Goal: Task Accomplishment & Management: Manage account settings

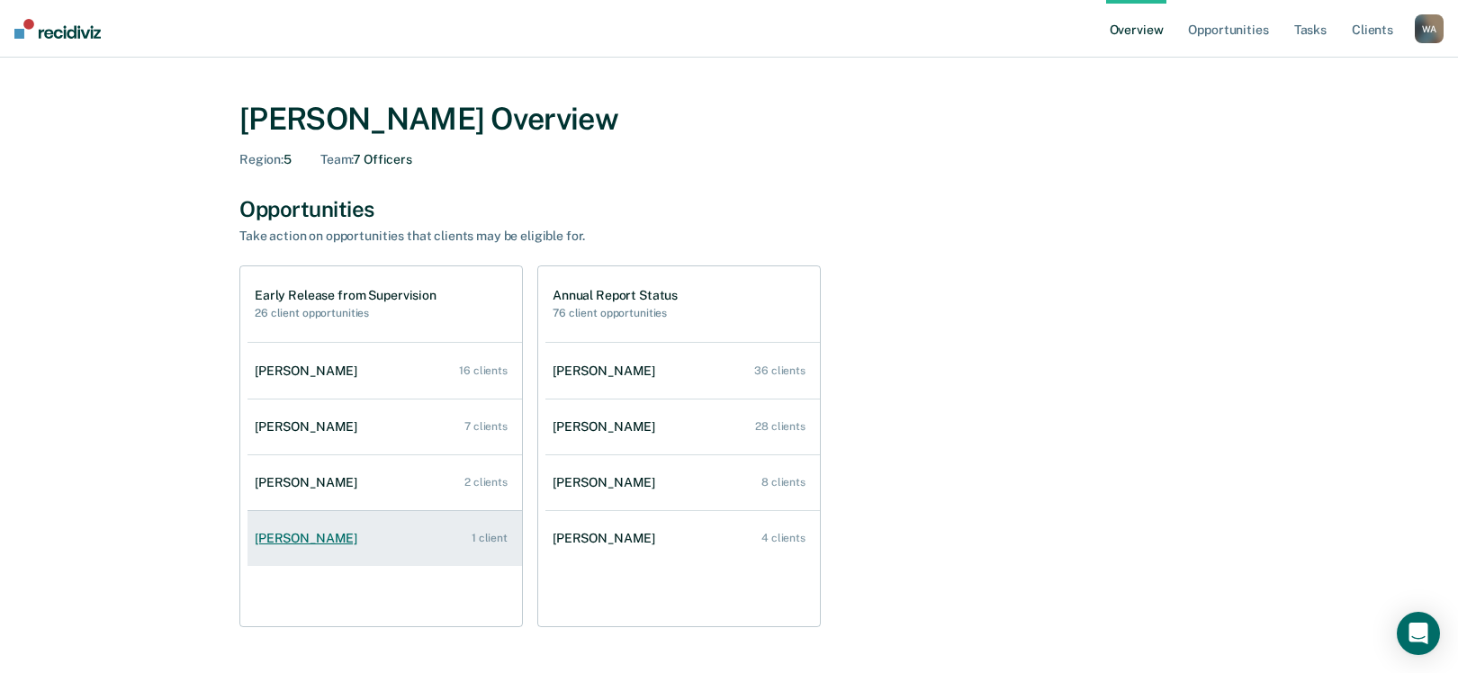
click at [295, 537] on div "[PERSON_NAME]" at bounding box center [310, 538] width 110 height 15
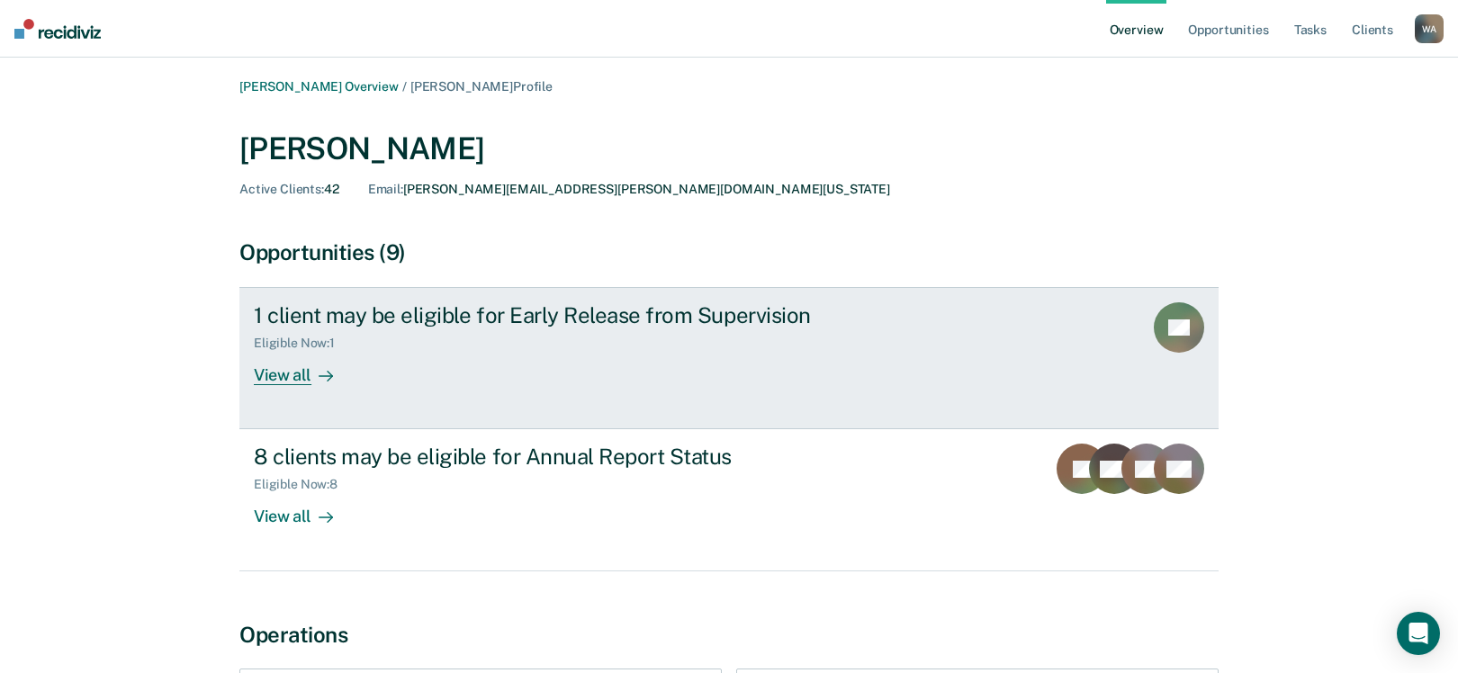
click at [296, 373] on div "View all" at bounding box center [304, 368] width 101 height 35
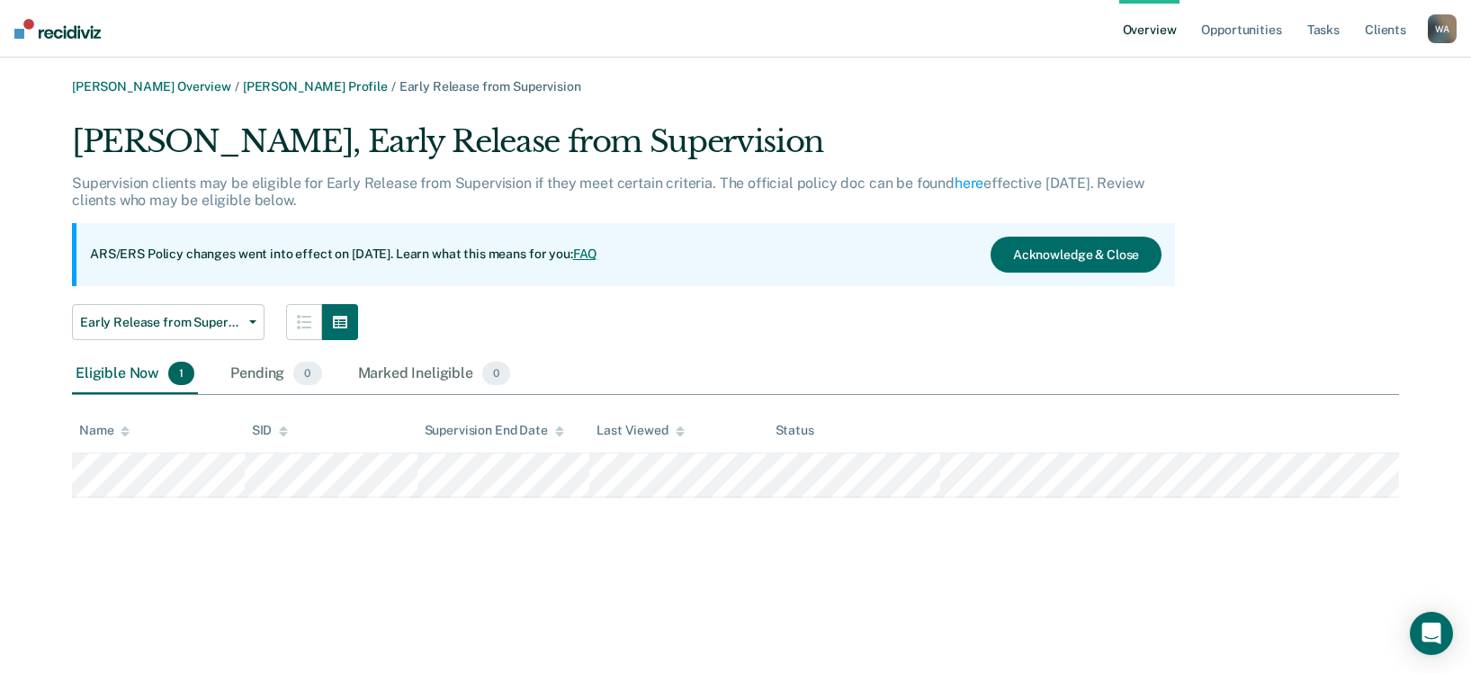
click at [598, 256] on link "FAQ" at bounding box center [585, 254] width 25 height 14
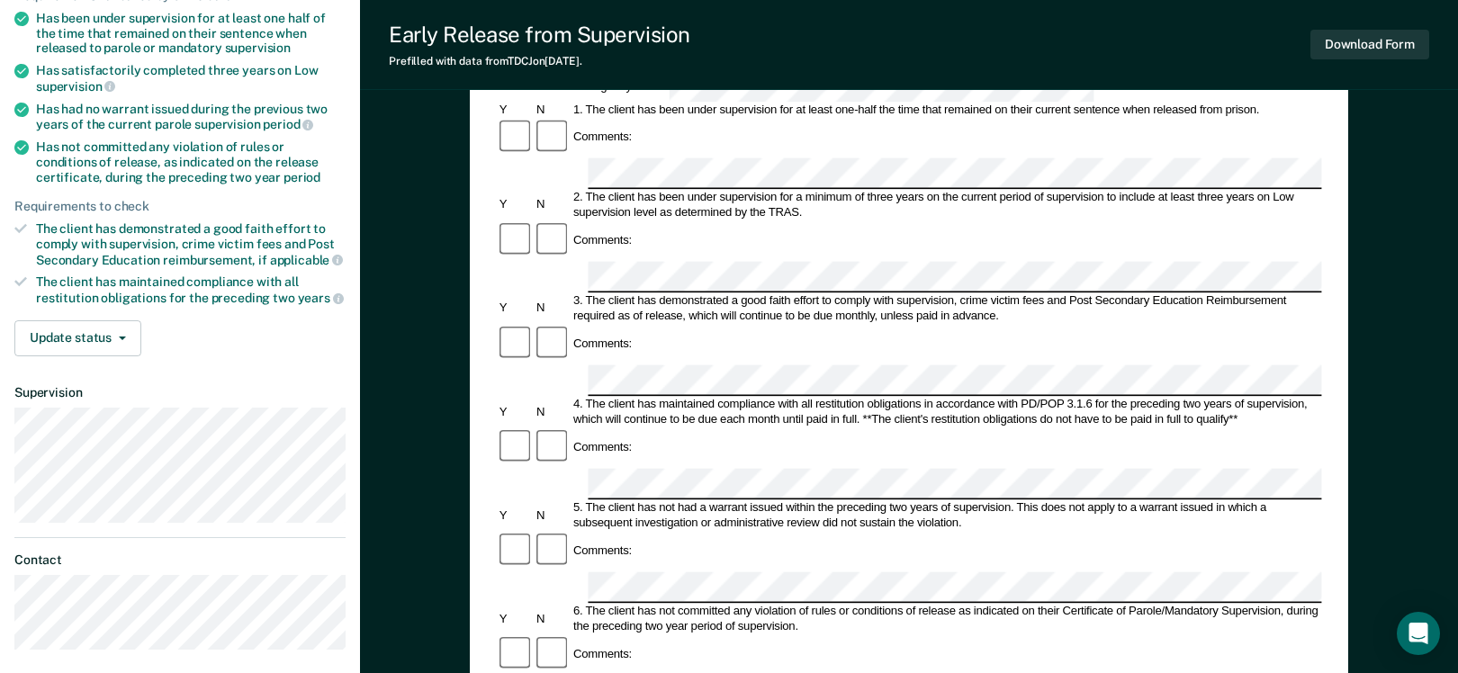
scroll to position [360, 0]
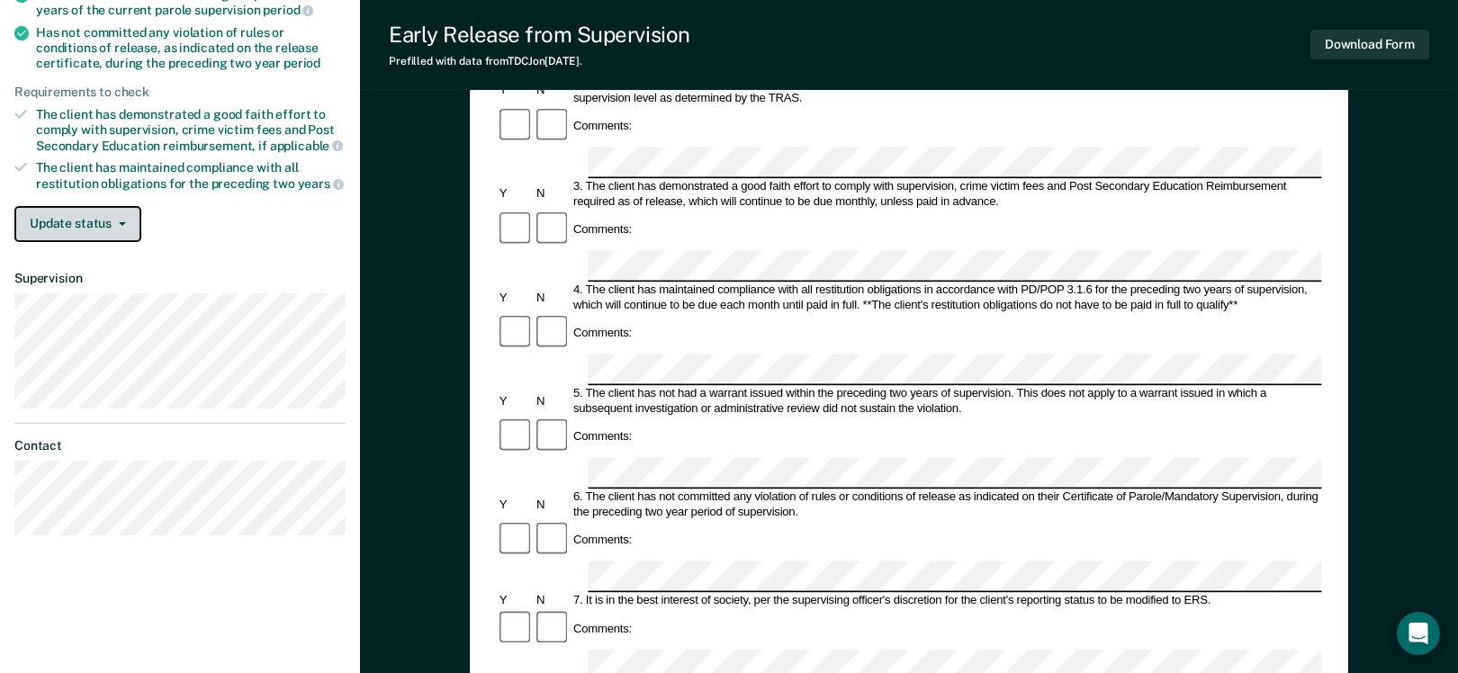
click at [120, 222] on icon "button" at bounding box center [122, 224] width 7 height 4
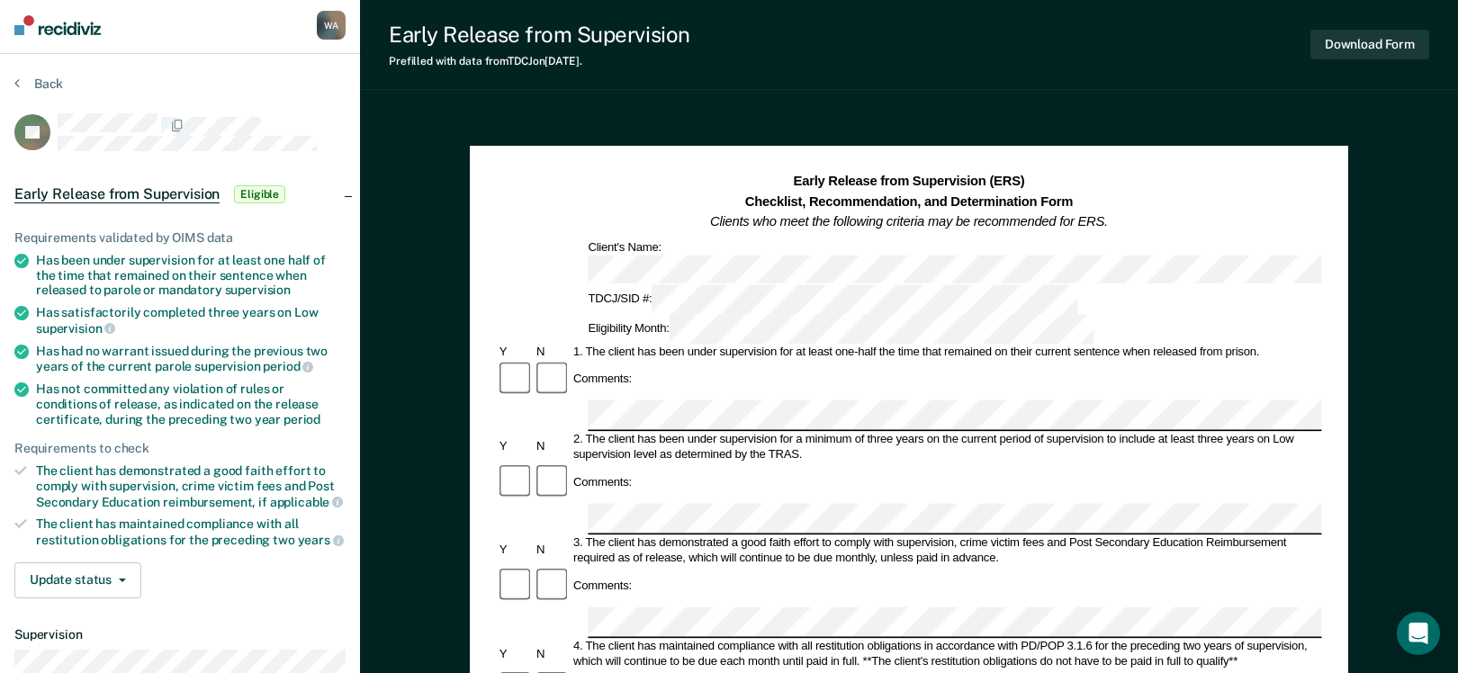
scroll to position [0, 0]
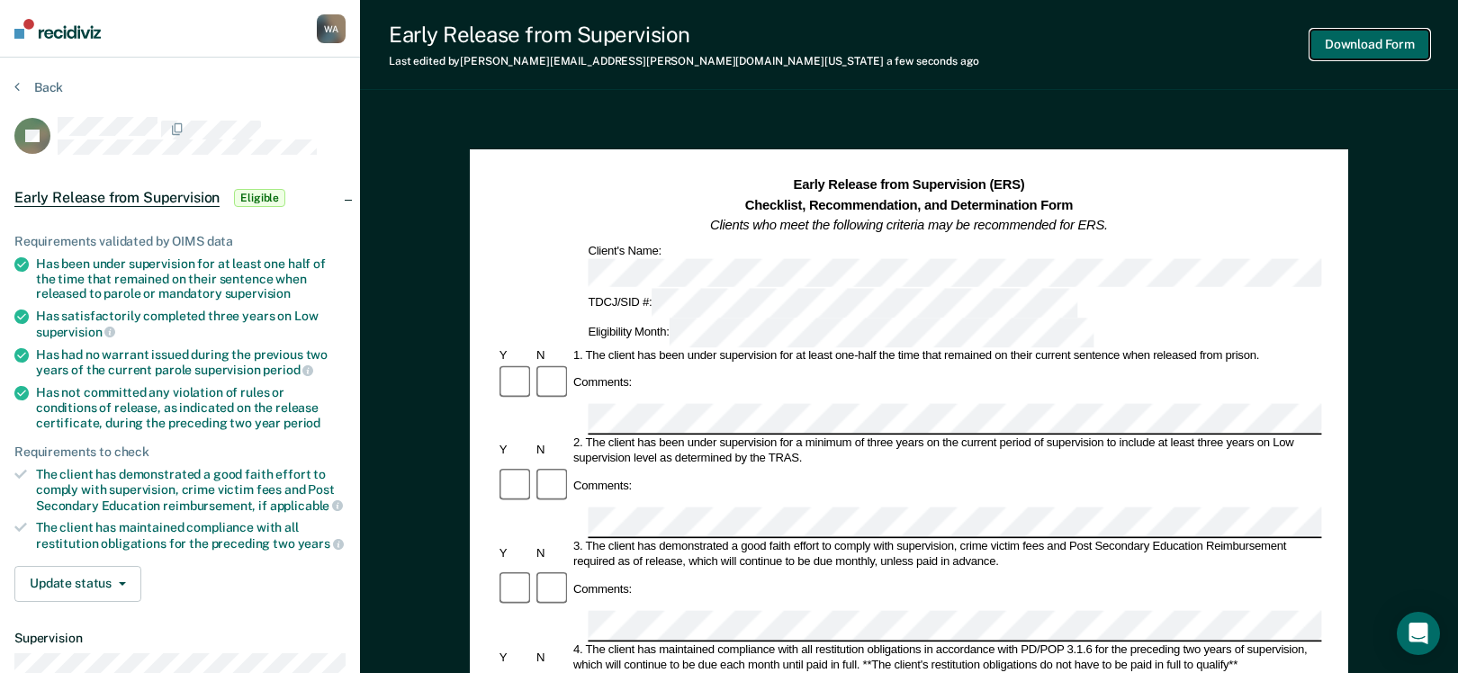
click at [1351, 47] on button "Download Form" at bounding box center [1369, 45] width 119 height 30
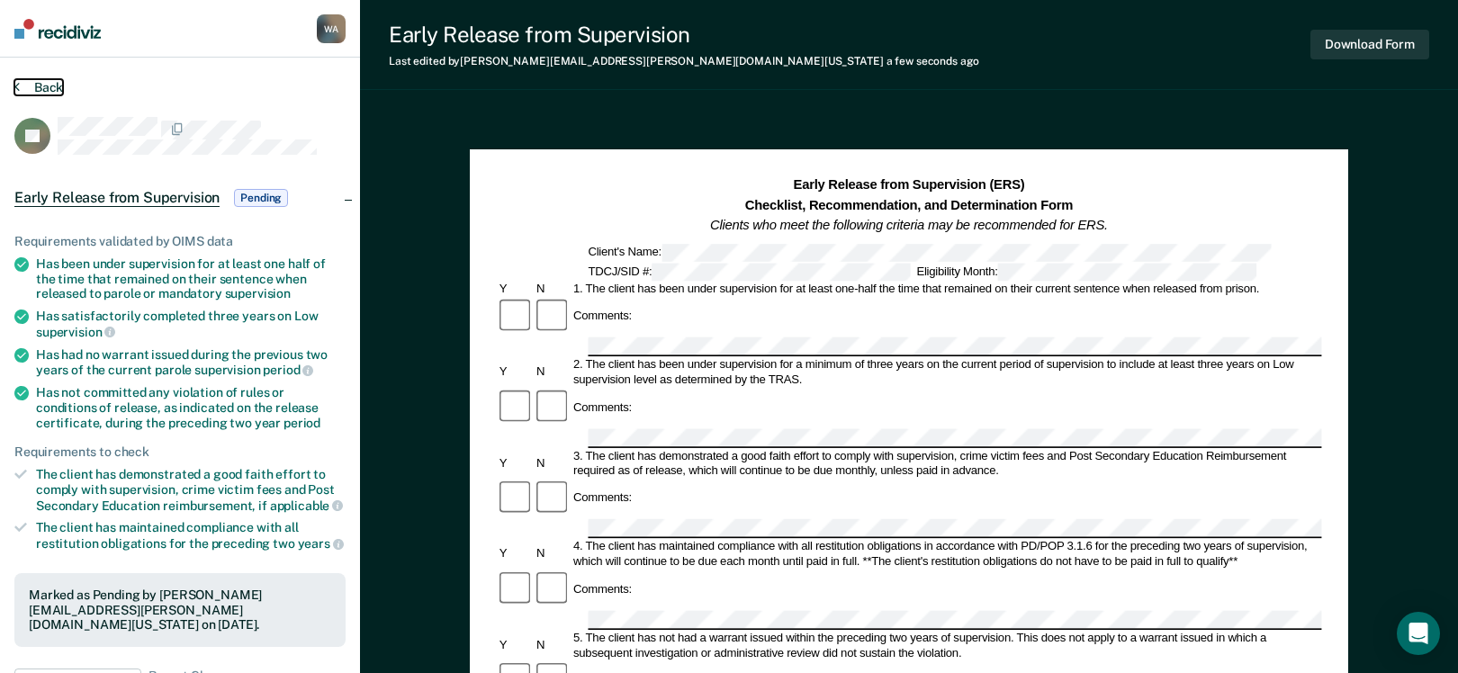
click at [46, 92] on button "Back" at bounding box center [38, 87] width 49 height 16
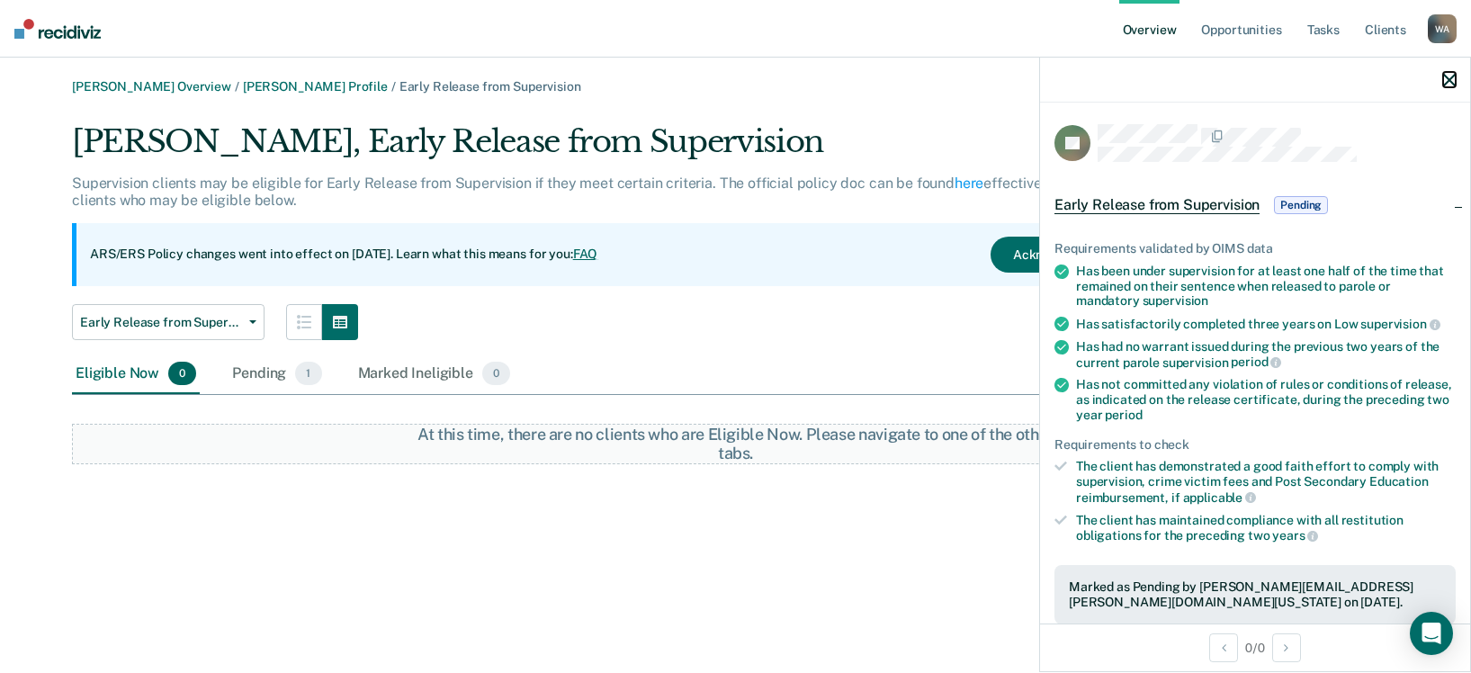
click at [1448, 77] on icon "button" at bounding box center [1449, 80] width 13 height 13
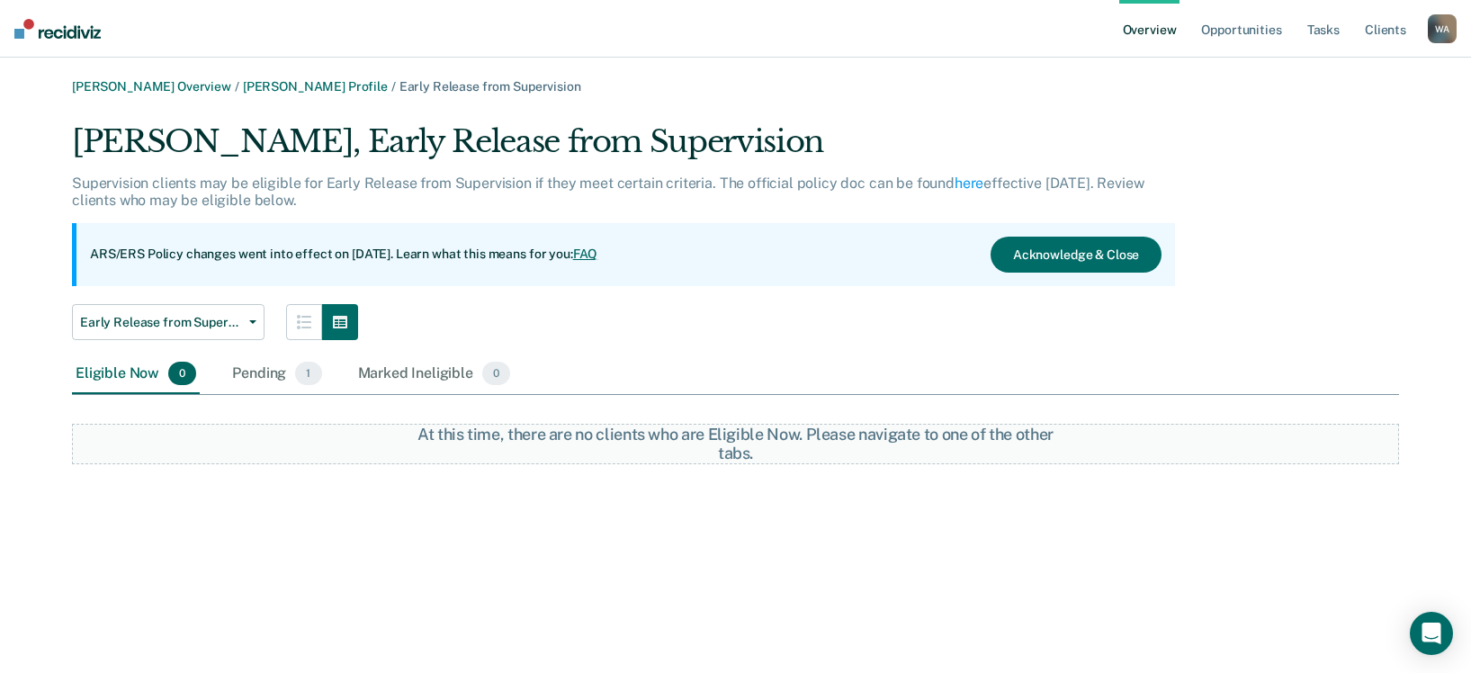
click at [124, 373] on div "Eligible Now 0" at bounding box center [136, 375] width 128 height 40
click at [254, 375] on div "Pending 1" at bounding box center [277, 375] width 96 height 40
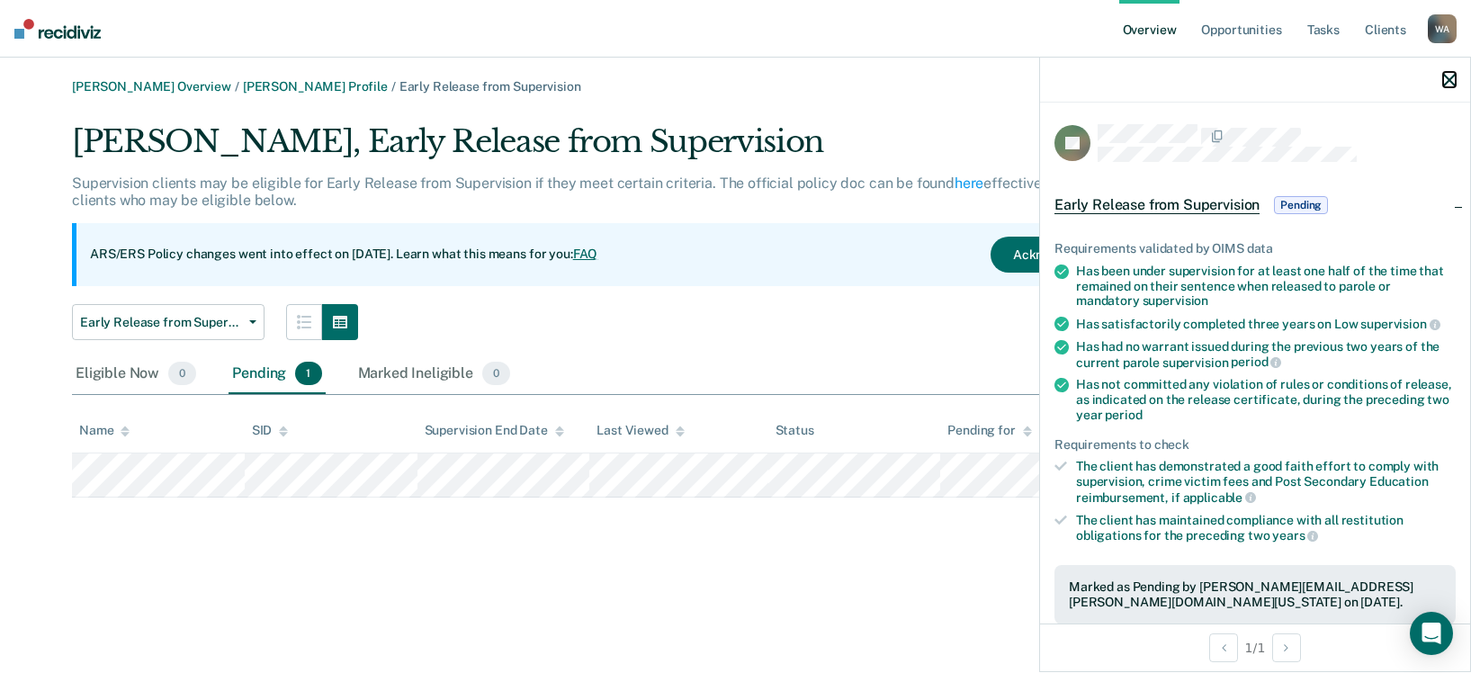
click at [1454, 77] on icon "button" at bounding box center [1449, 80] width 13 height 13
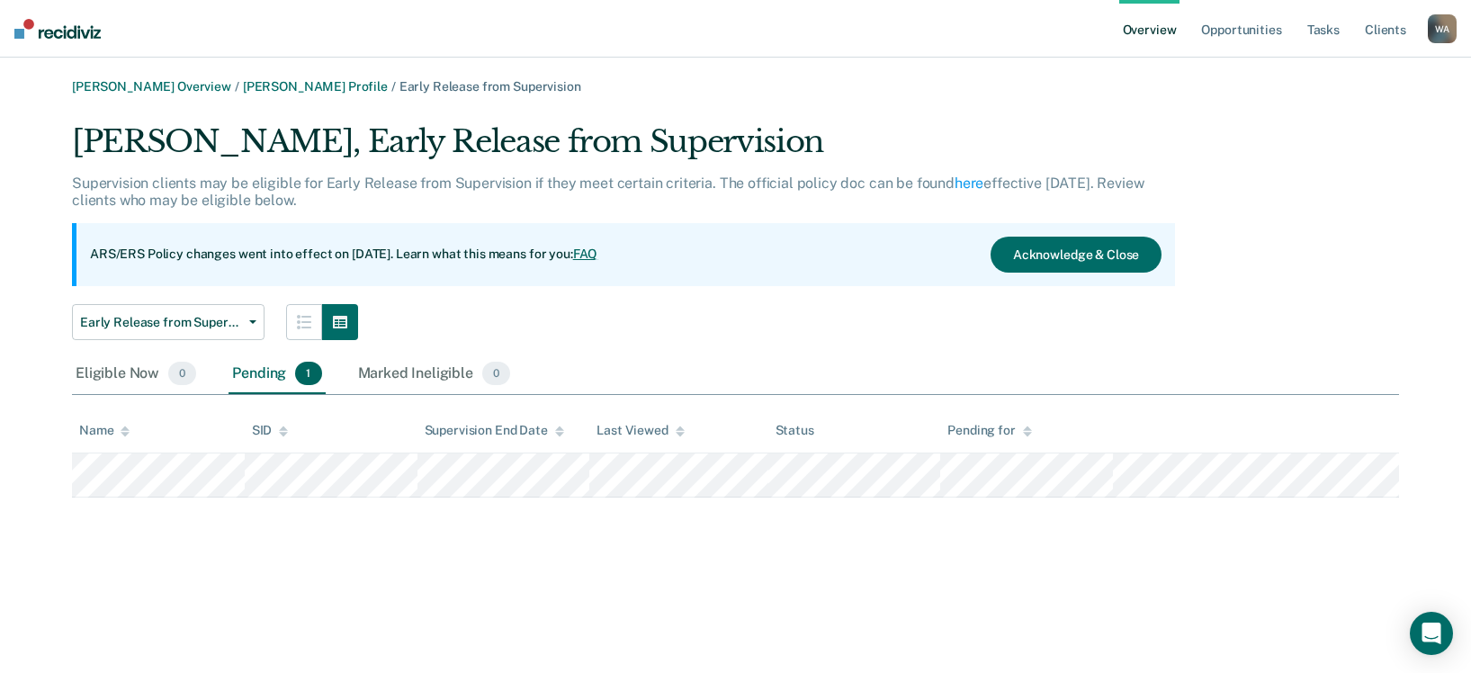
click at [265, 375] on div "Pending 1" at bounding box center [277, 375] width 96 height 40
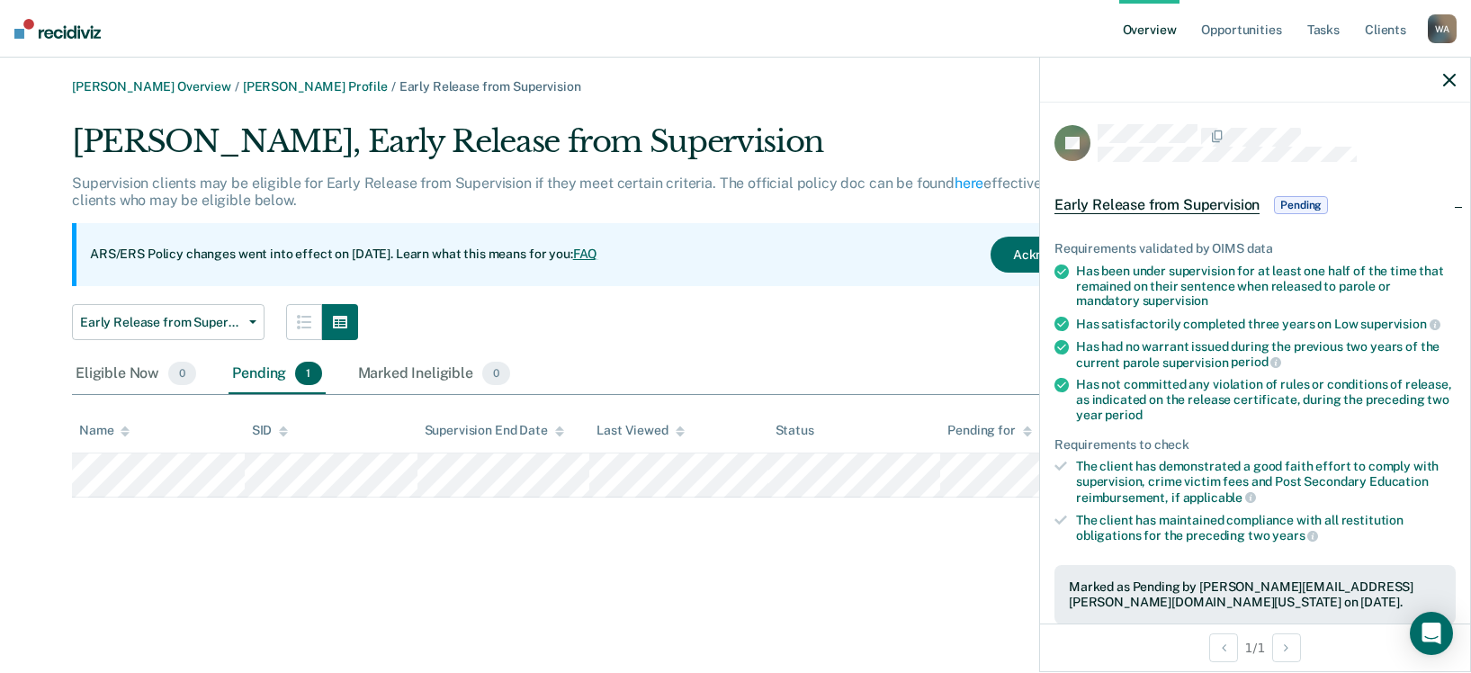
click at [1150, 202] on span "Early Release from Supervision" at bounding box center [1157, 205] width 205 height 18
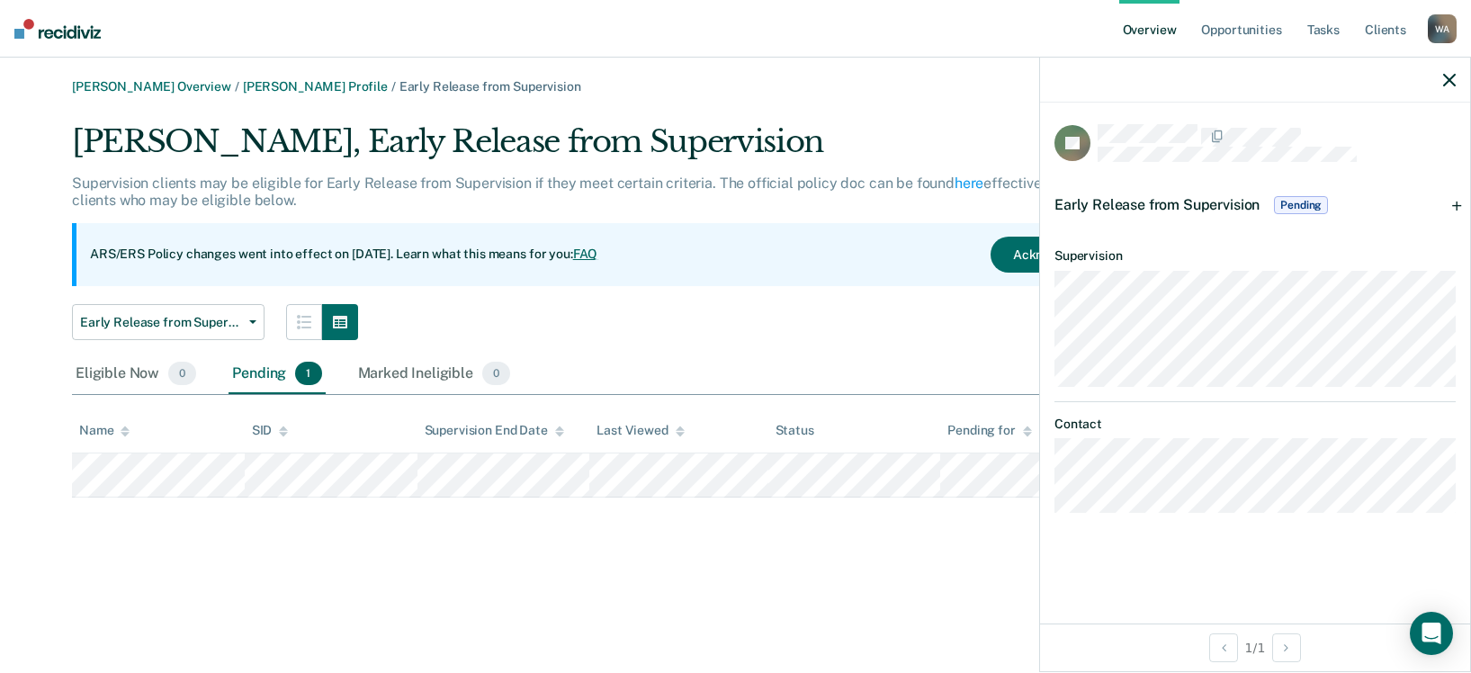
click at [1300, 202] on span "Pending" at bounding box center [1301, 205] width 54 height 18
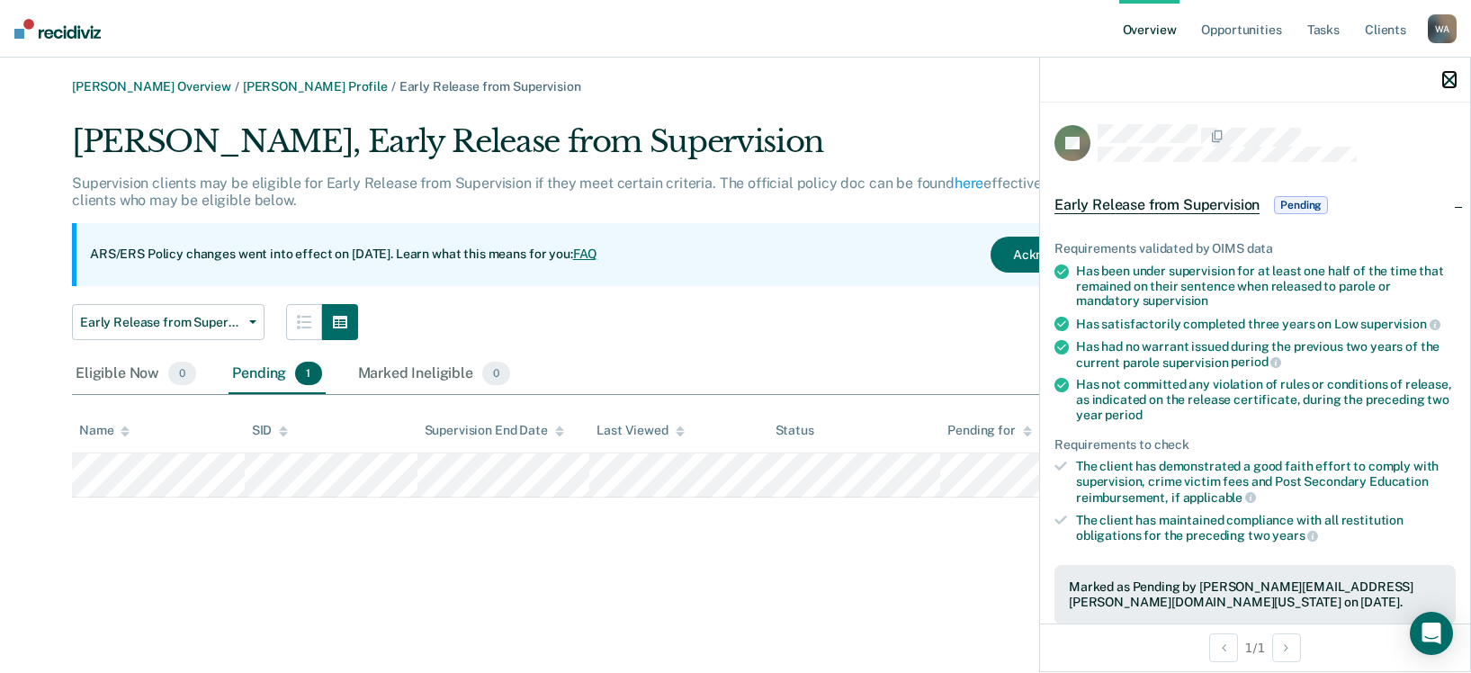
click at [1452, 83] on icon "button" at bounding box center [1449, 80] width 13 height 13
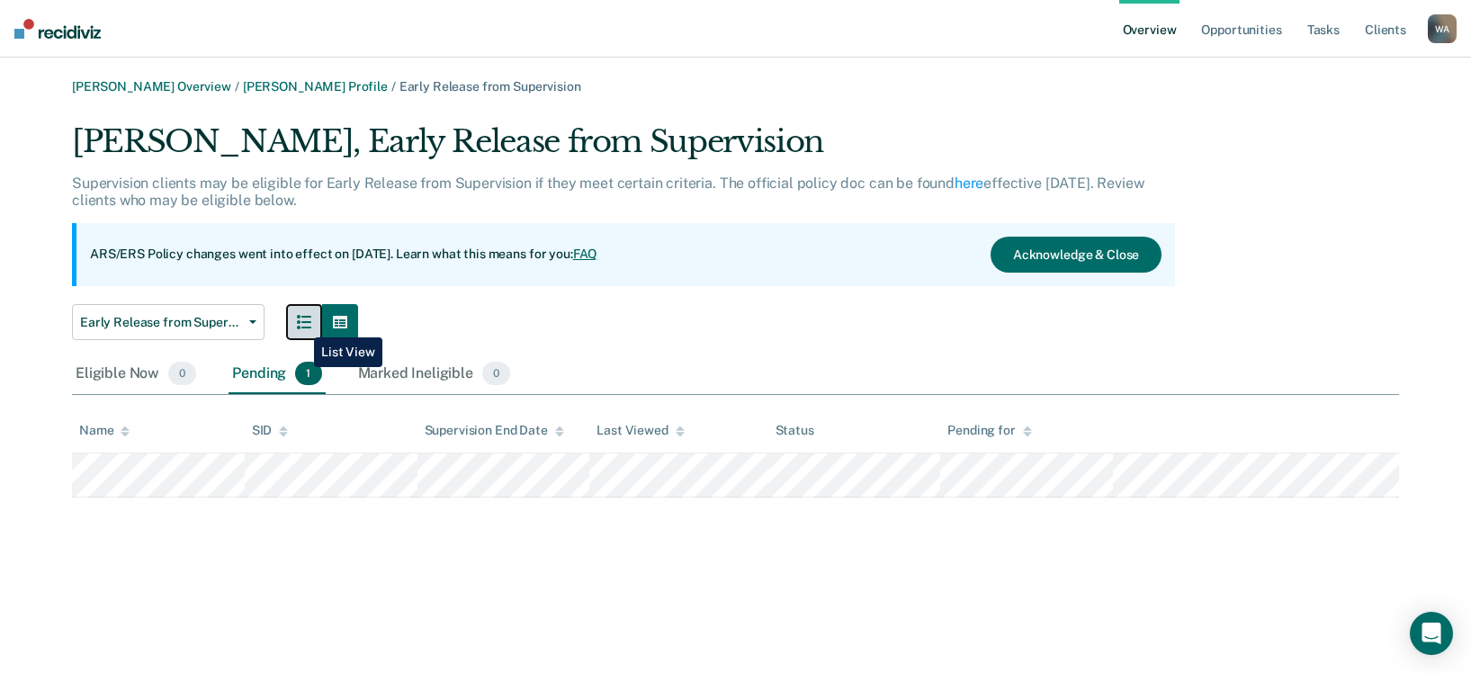
click at [301, 325] on icon "button" at bounding box center [304, 322] width 14 height 14
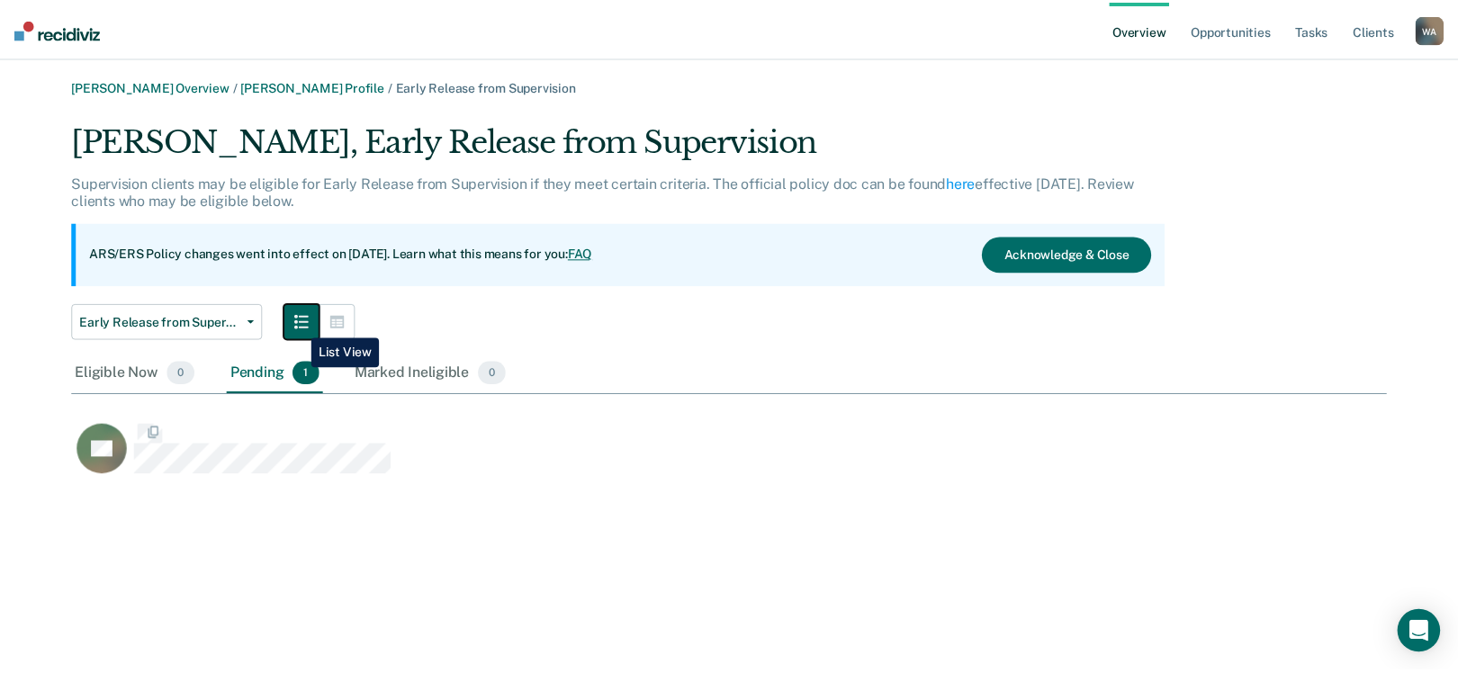
scroll to position [359, 1314]
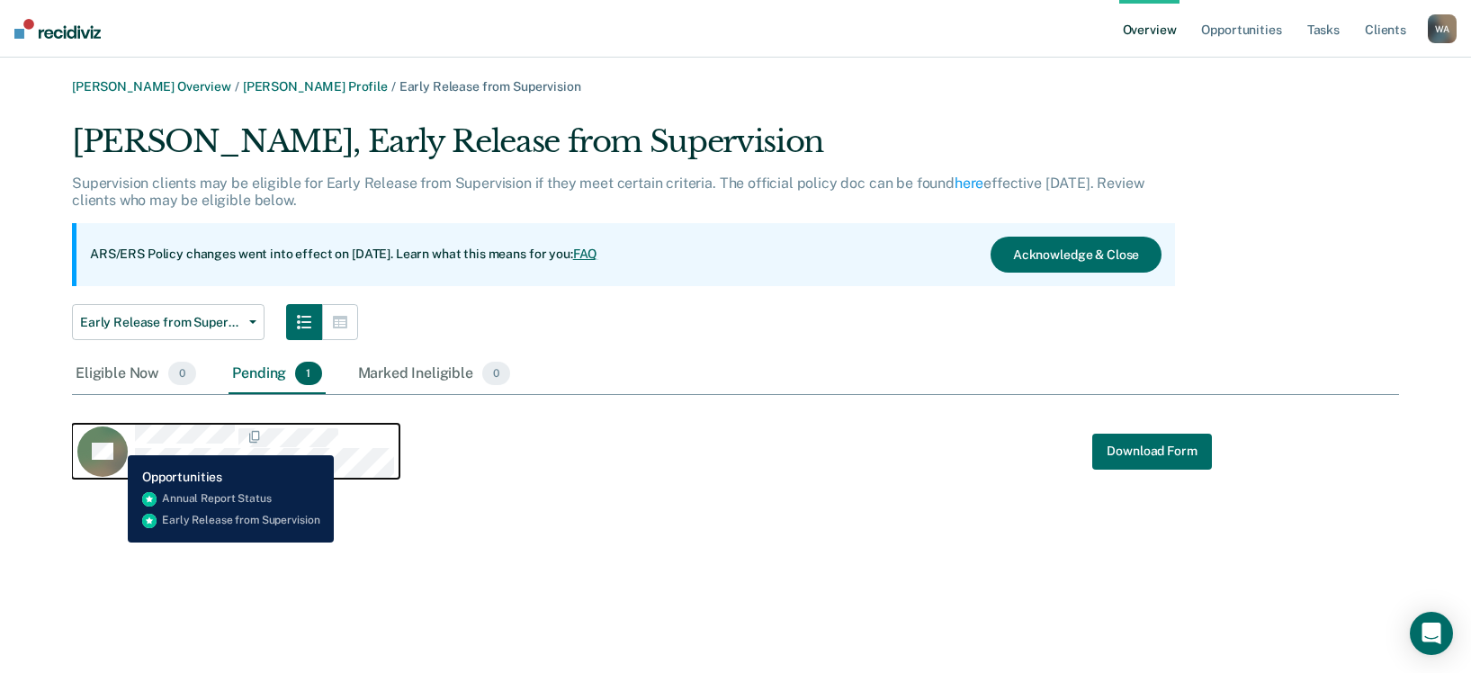
click at [114, 443] on icon "CaseloadOpportunityCell-08179256" at bounding box center [104, 467] width 75 height 67
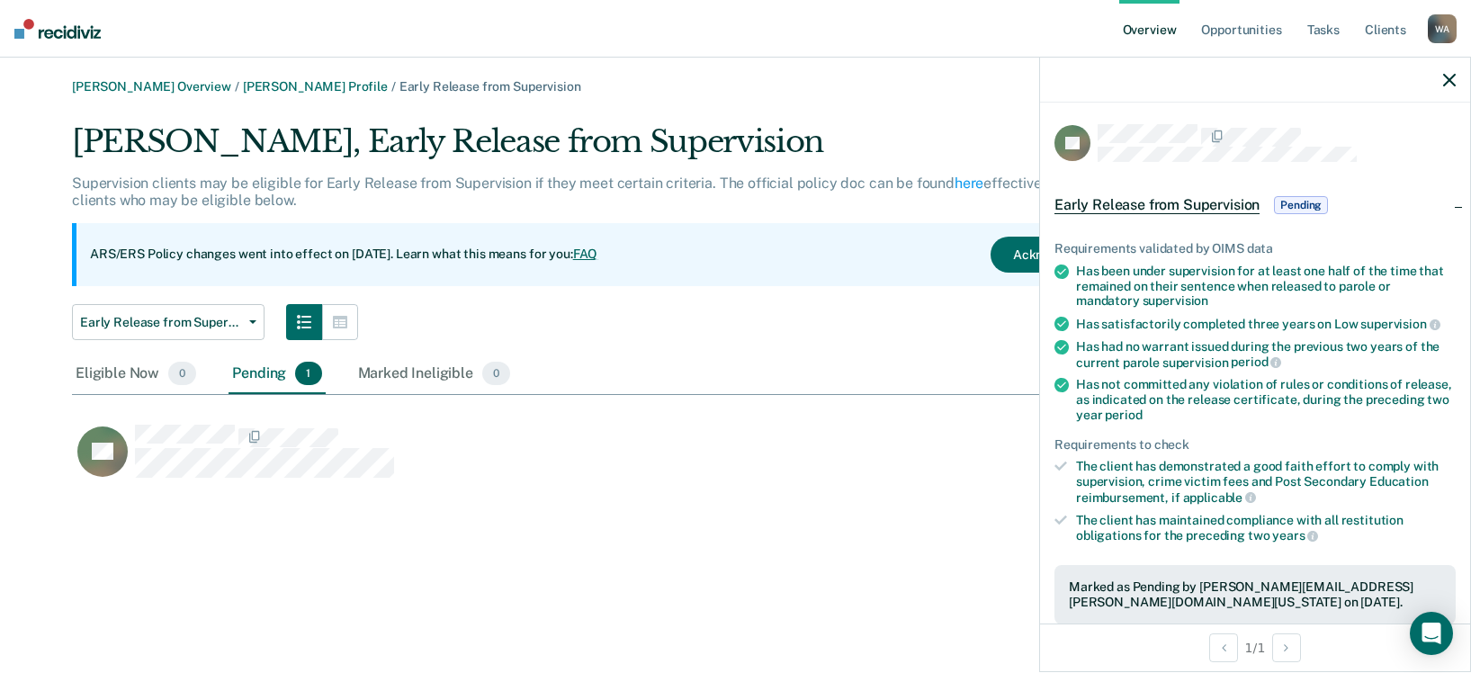
click at [161, 517] on div "[PERSON_NAME] Overview / [PERSON_NAME] Profile / Early Release from Supervision…" at bounding box center [736, 347] width 1428 height 536
click at [820, 332] on div "Early Release from Supervision Annual Report Status Early Release from Supervis…" at bounding box center [623, 322] width 1103 height 36
click at [293, 86] on link "[PERSON_NAME] Profile" at bounding box center [315, 86] width 145 height 15
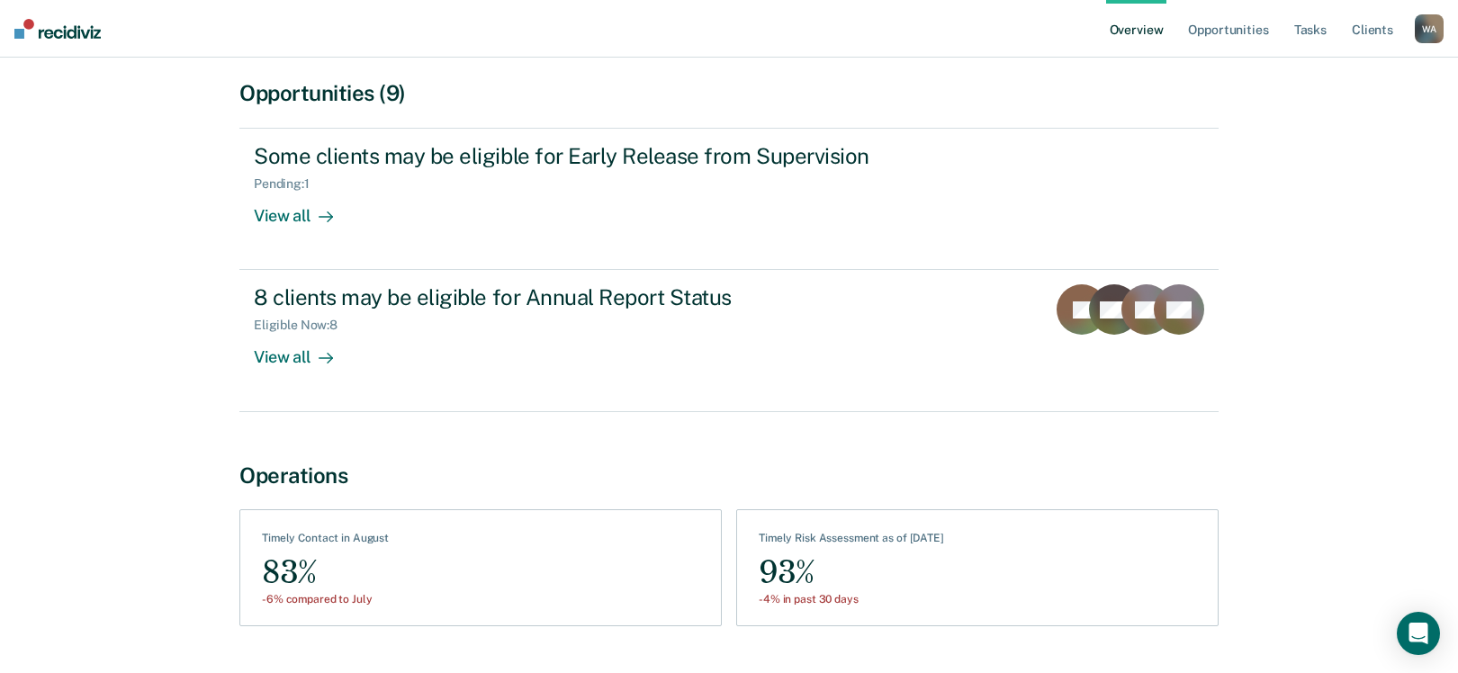
scroll to position [180, 0]
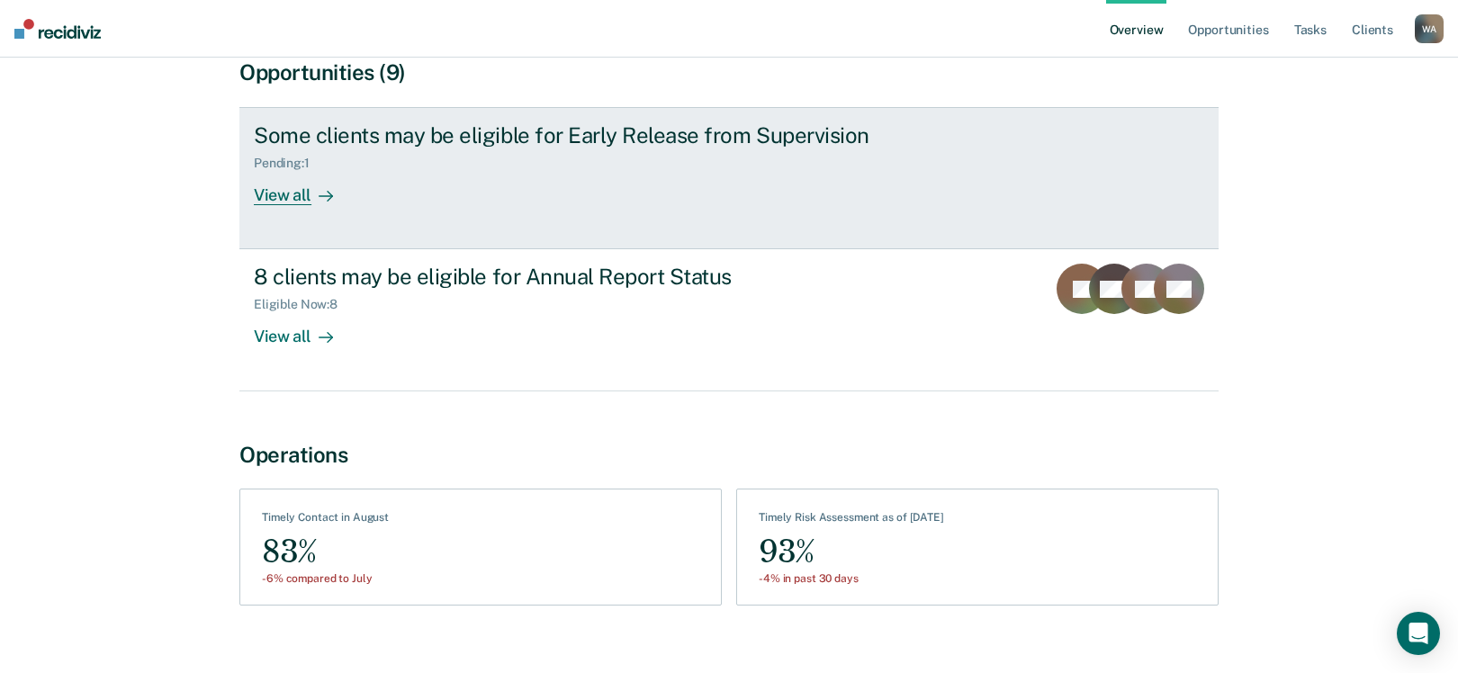
click at [291, 195] on div "View all" at bounding box center [304, 188] width 101 height 35
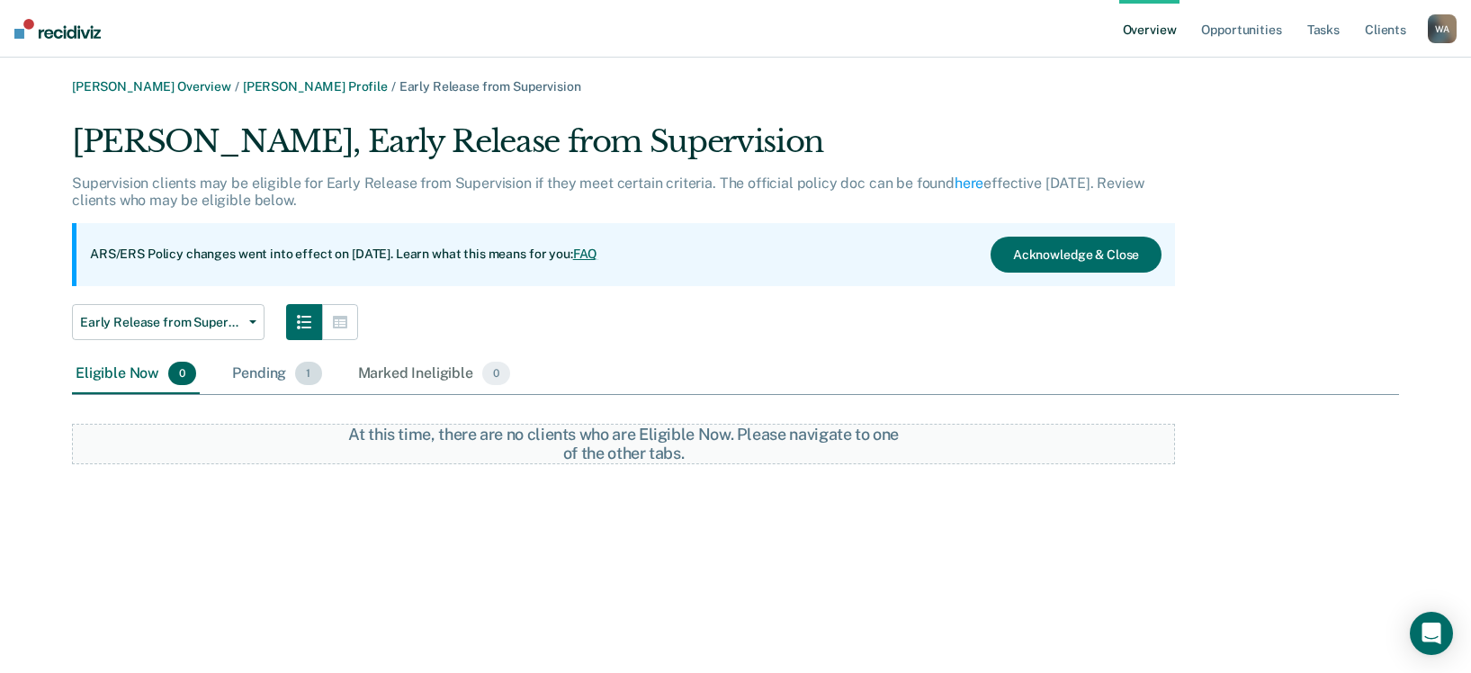
click at [254, 376] on div "Pending 1" at bounding box center [277, 375] width 96 height 40
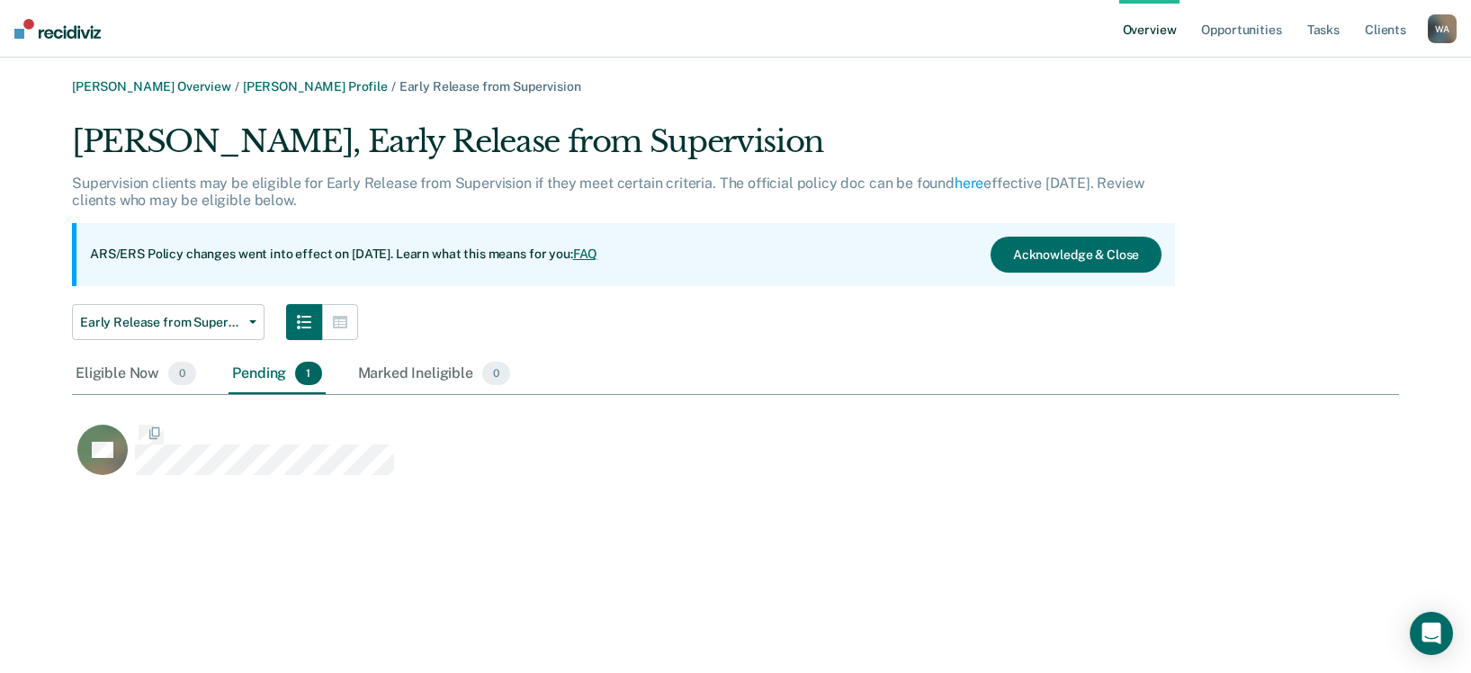
scroll to position [359, 1314]
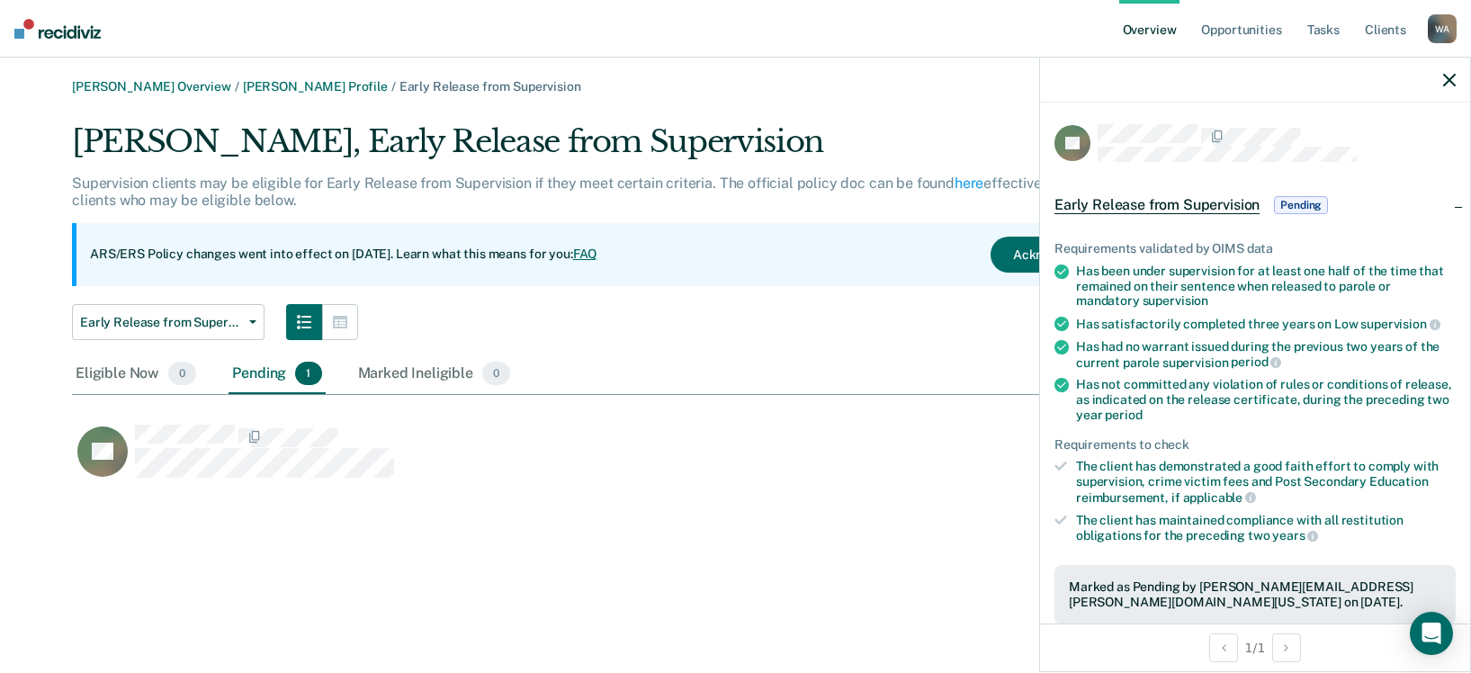
click at [1295, 202] on span "Pending" at bounding box center [1301, 205] width 54 height 18
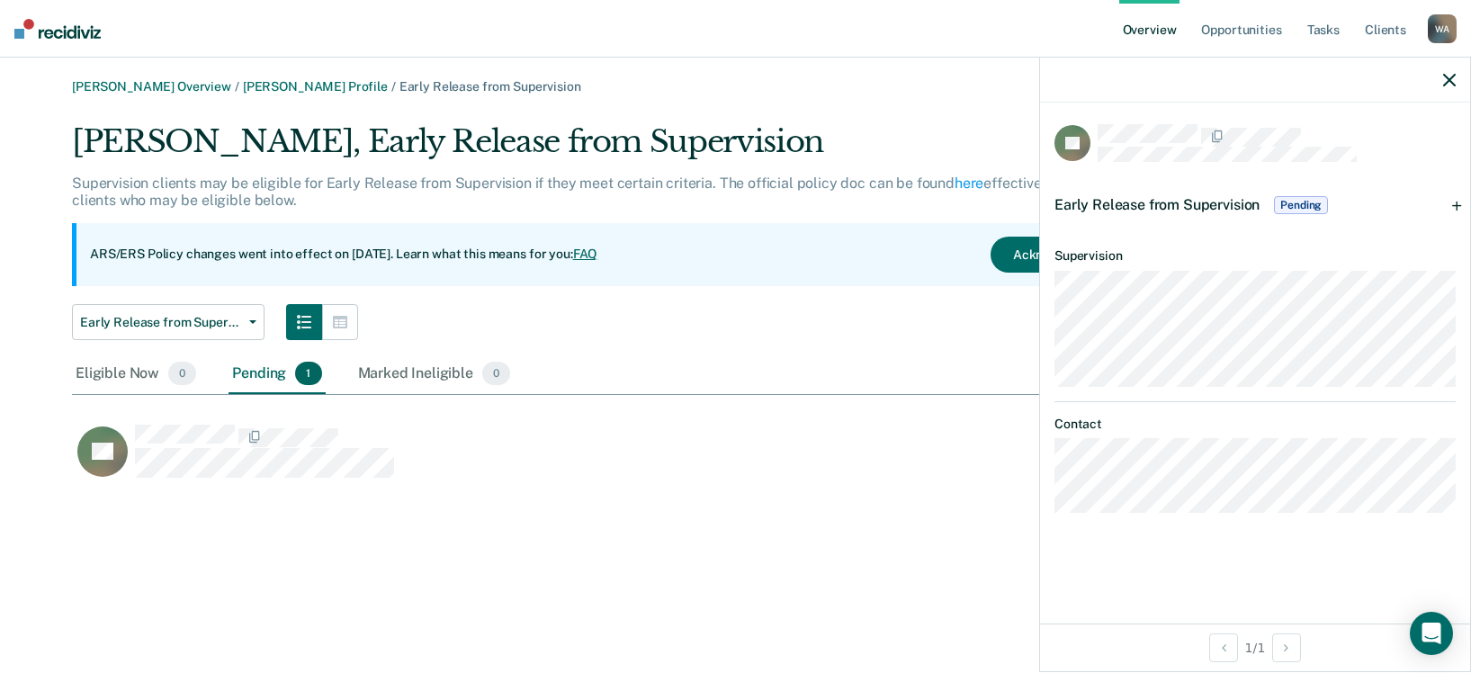
click at [1295, 202] on span "Pending" at bounding box center [1301, 205] width 54 height 18
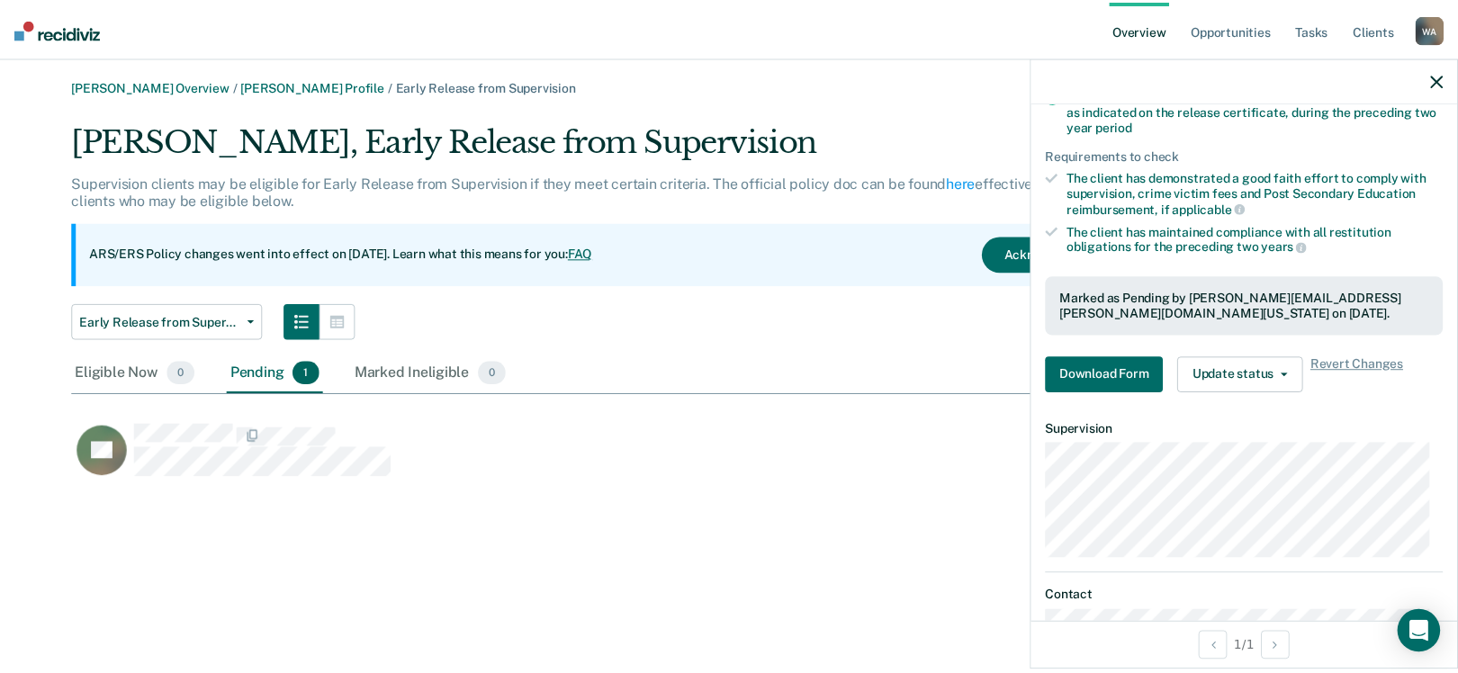
scroll to position [386, 0]
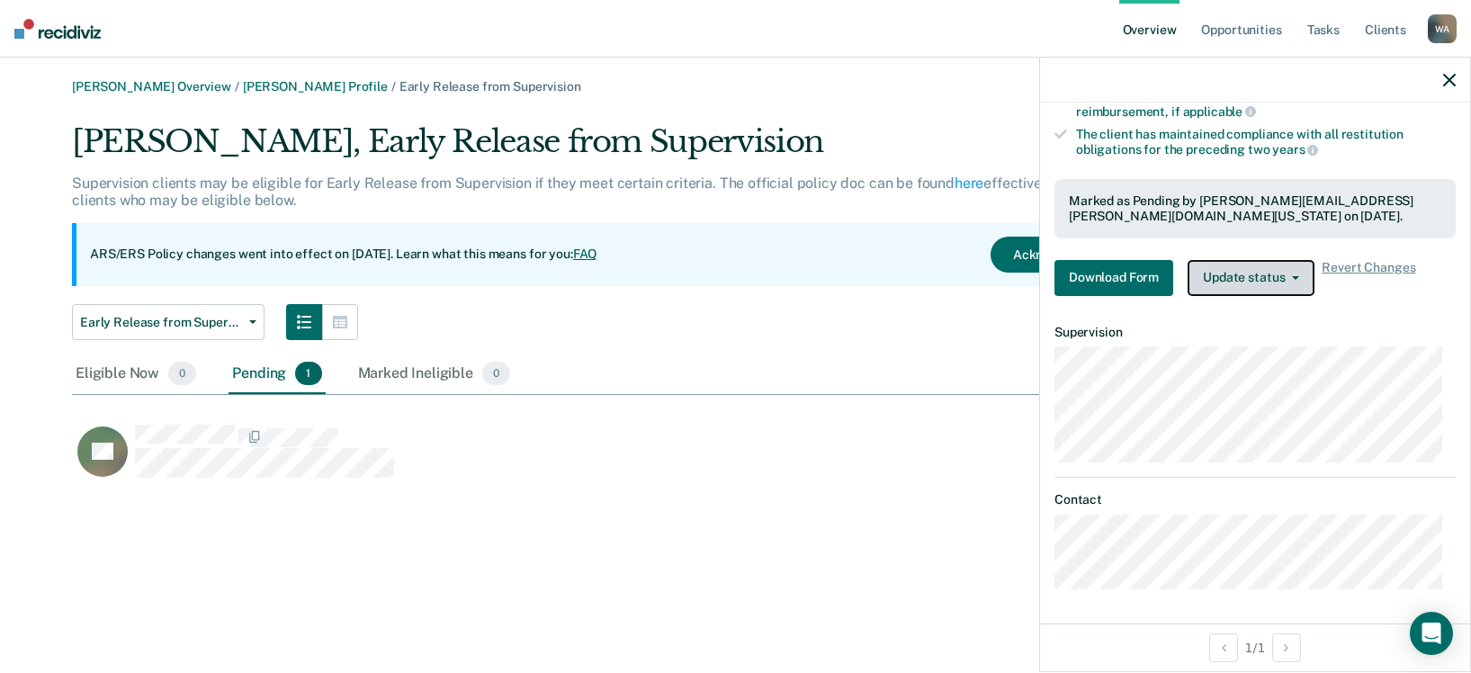
click at [1294, 272] on button "Update status" at bounding box center [1251, 278] width 127 height 36
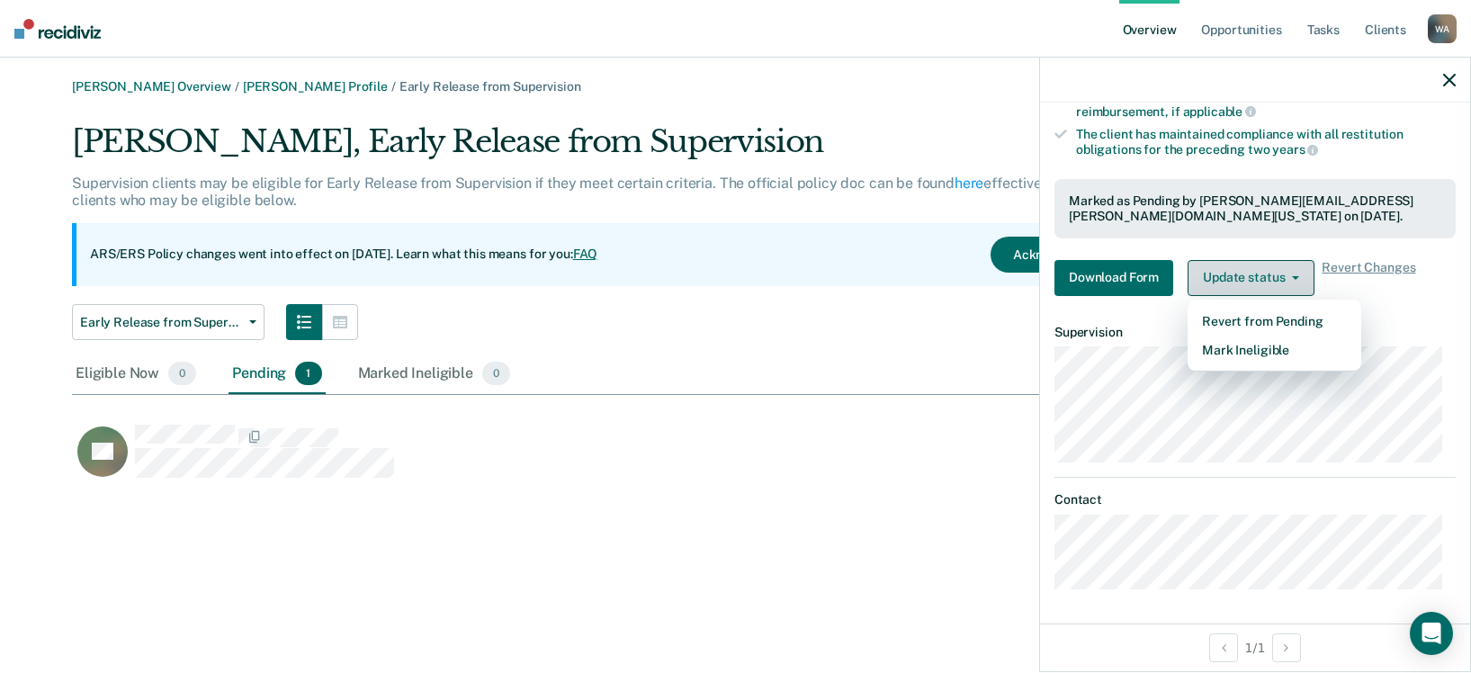
click at [1294, 272] on button "Update status" at bounding box center [1251, 278] width 127 height 36
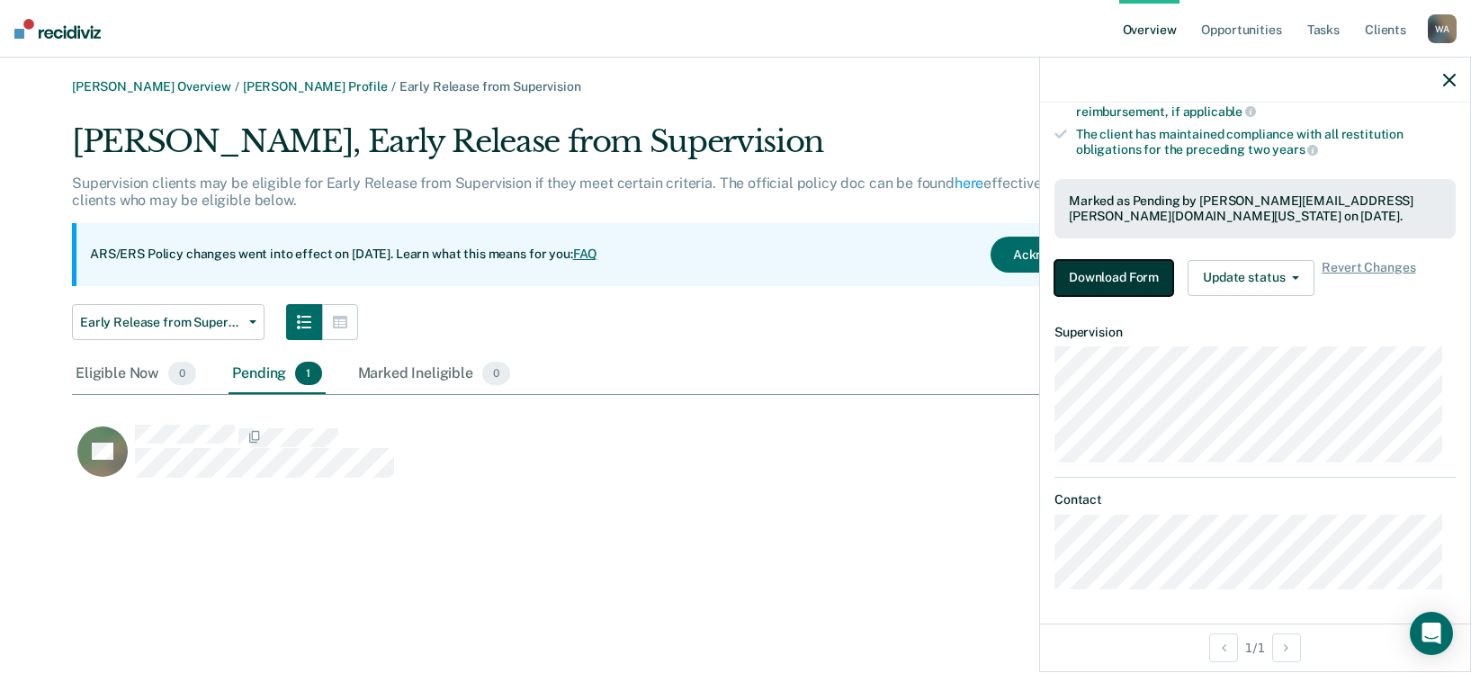
click at [1103, 269] on button "Download Form" at bounding box center [1114, 278] width 119 height 36
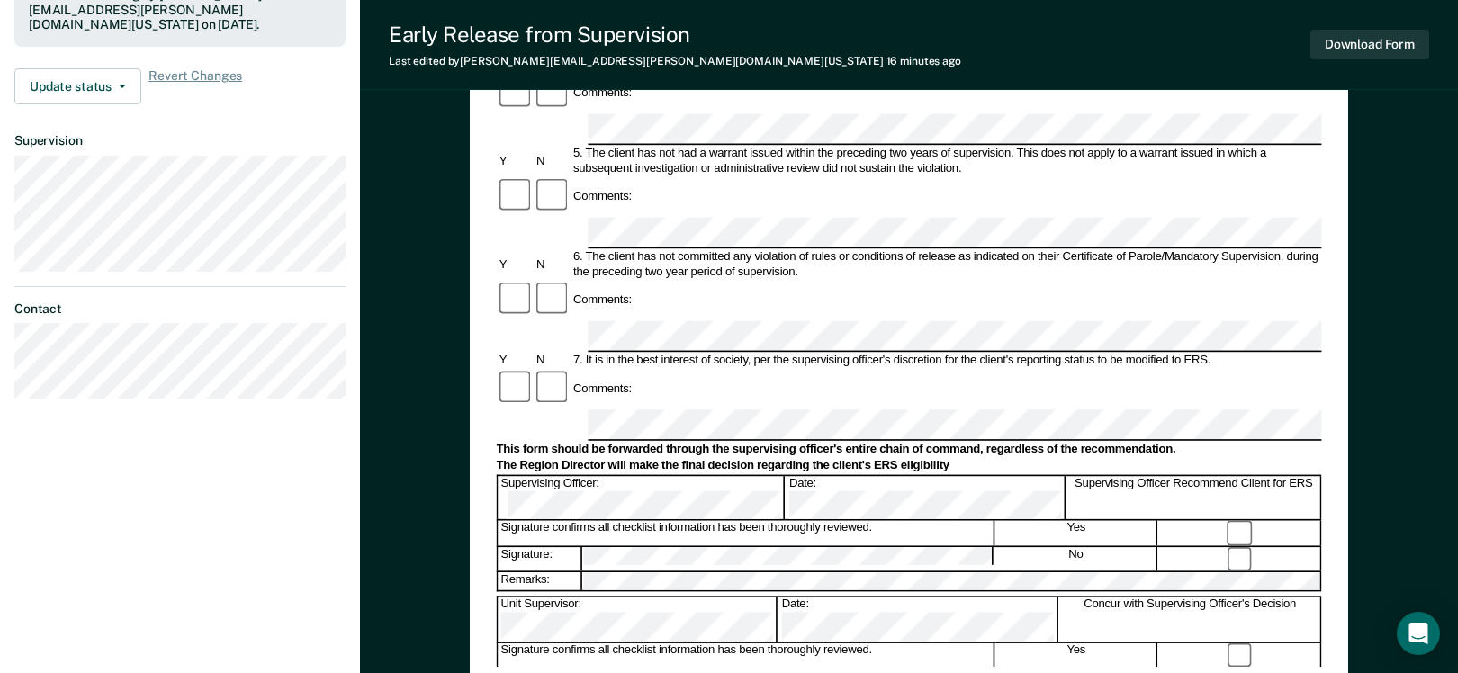
scroll to position [630, 0]
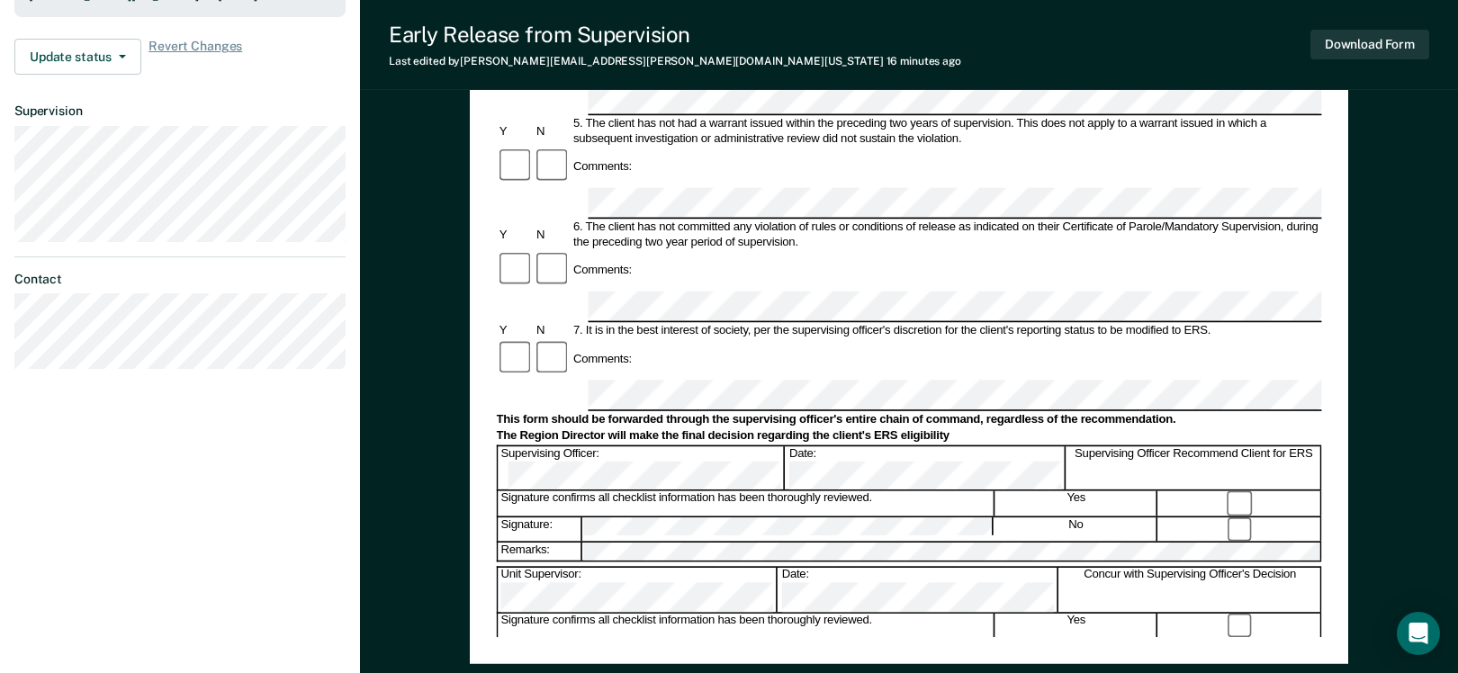
click at [52, 544] on div "[PERSON_NAME] W A Profile How it works Log Out Back BT Early Release from Super…" at bounding box center [180, 46] width 360 height 1352
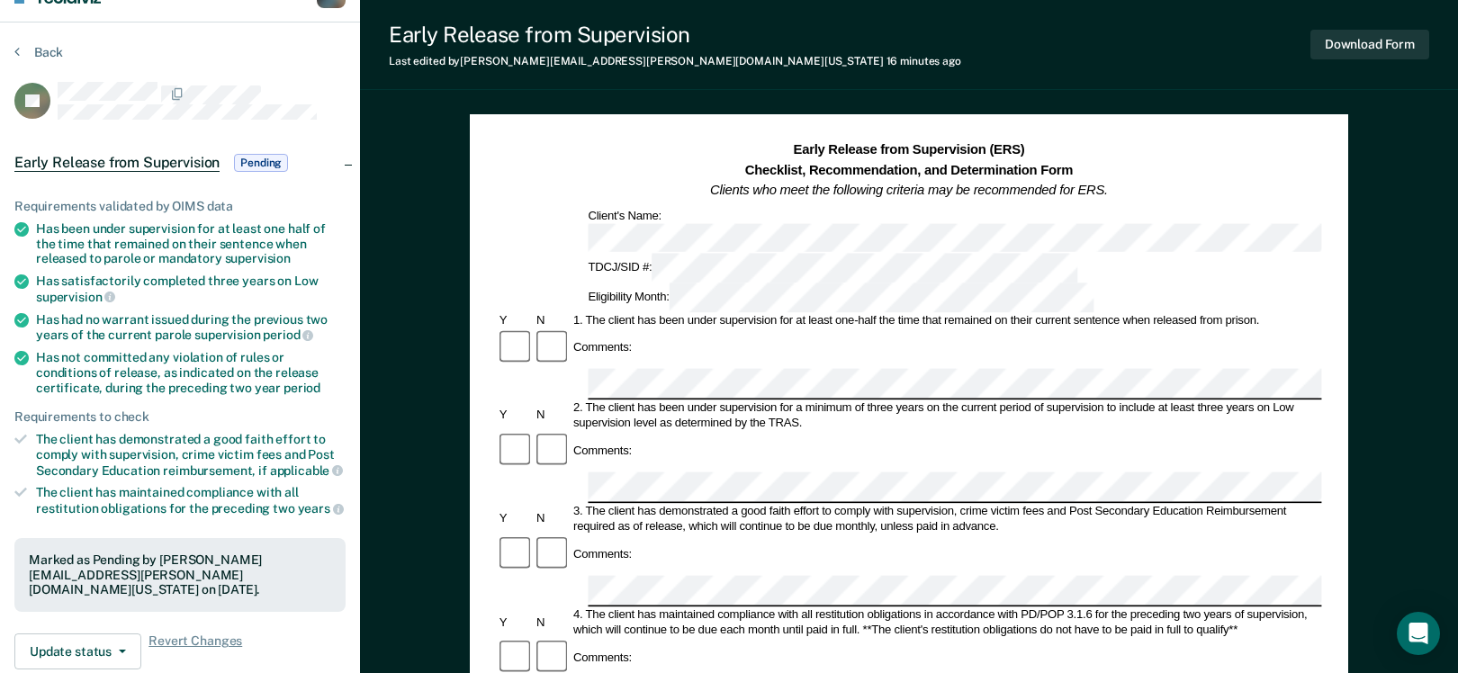
scroll to position [0, 0]
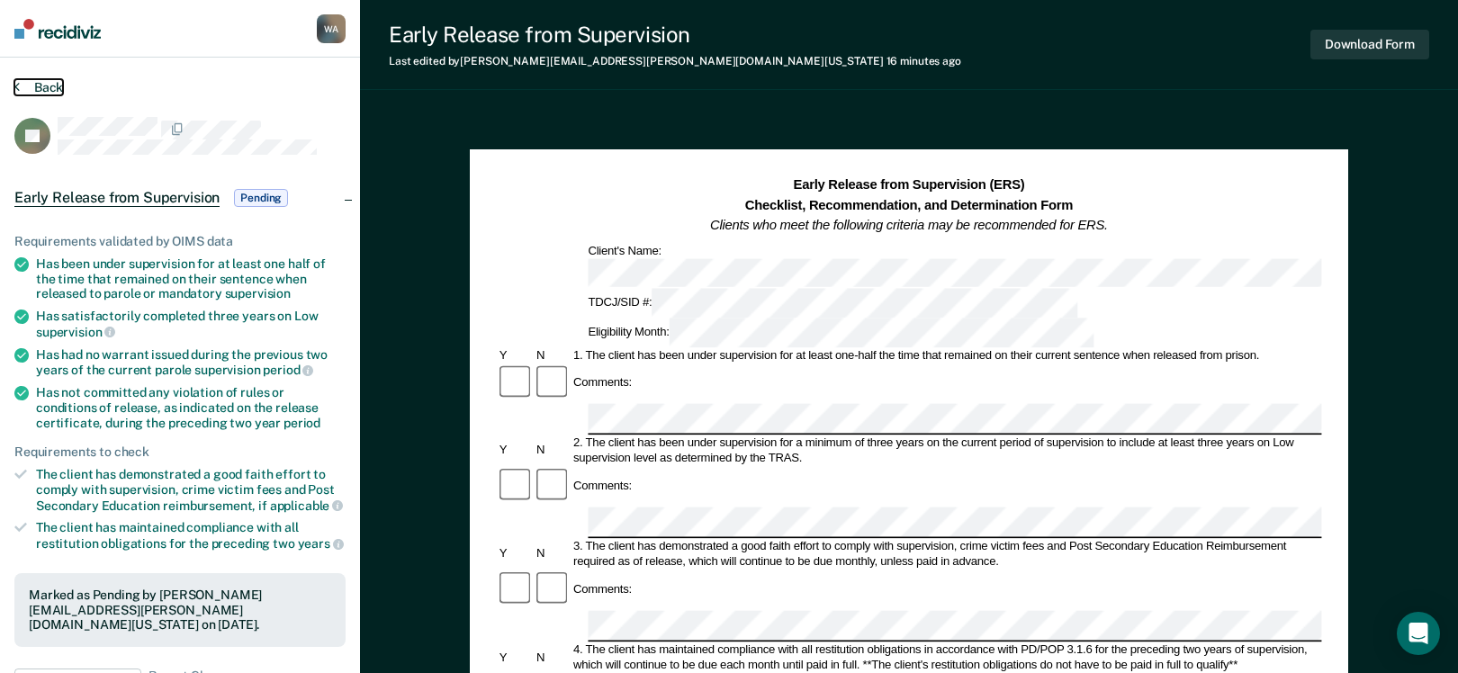
click at [33, 84] on button "Back" at bounding box center [38, 87] width 49 height 16
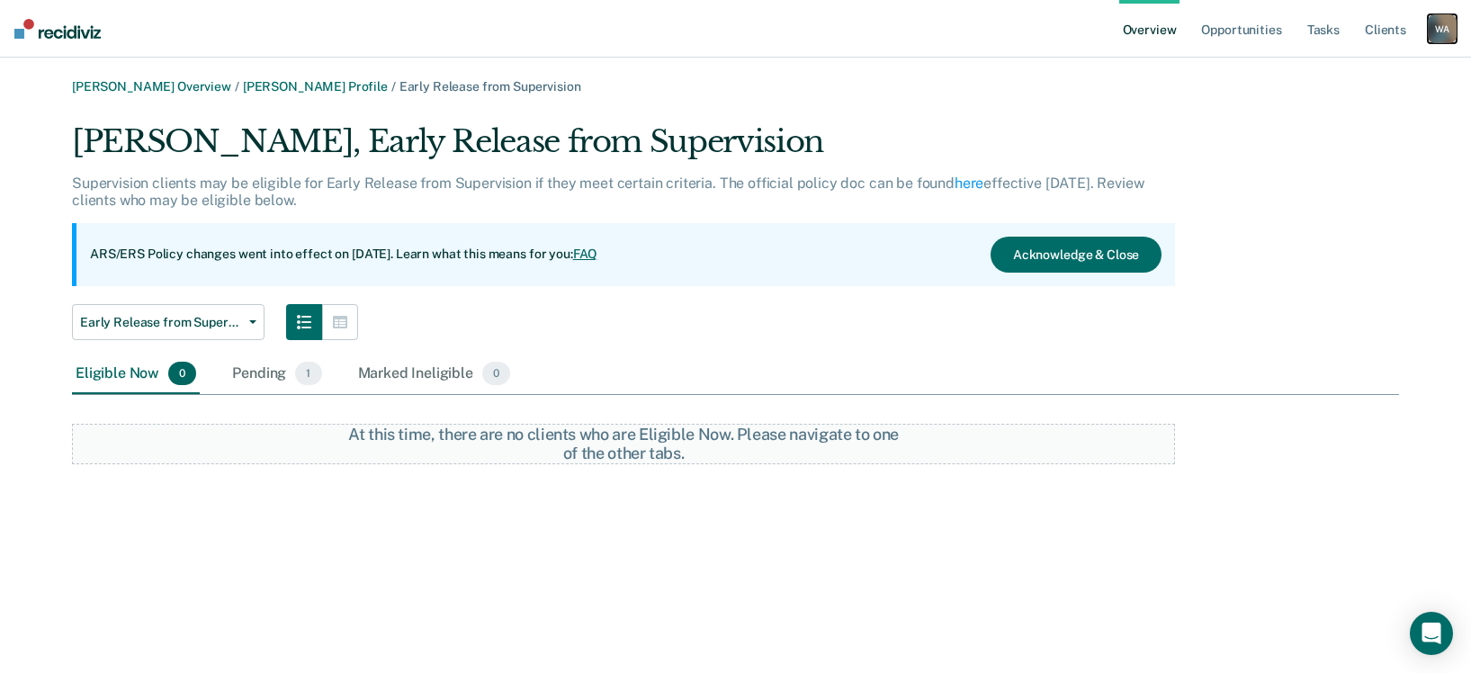
click at [1447, 31] on div "W A" at bounding box center [1442, 28] width 29 height 29
click at [1366, 95] on link "How it works" at bounding box center [1370, 94] width 145 height 15
click at [1158, 86] on div "[PERSON_NAME] Overview / [PERSON_NAME] Profile / Early Release from Supervision" at bounding box center [735, 86] width 1327 height 15
click at [1326, 26] on link "Tasks" at bounding box center [1324, 29] width 40 height 58
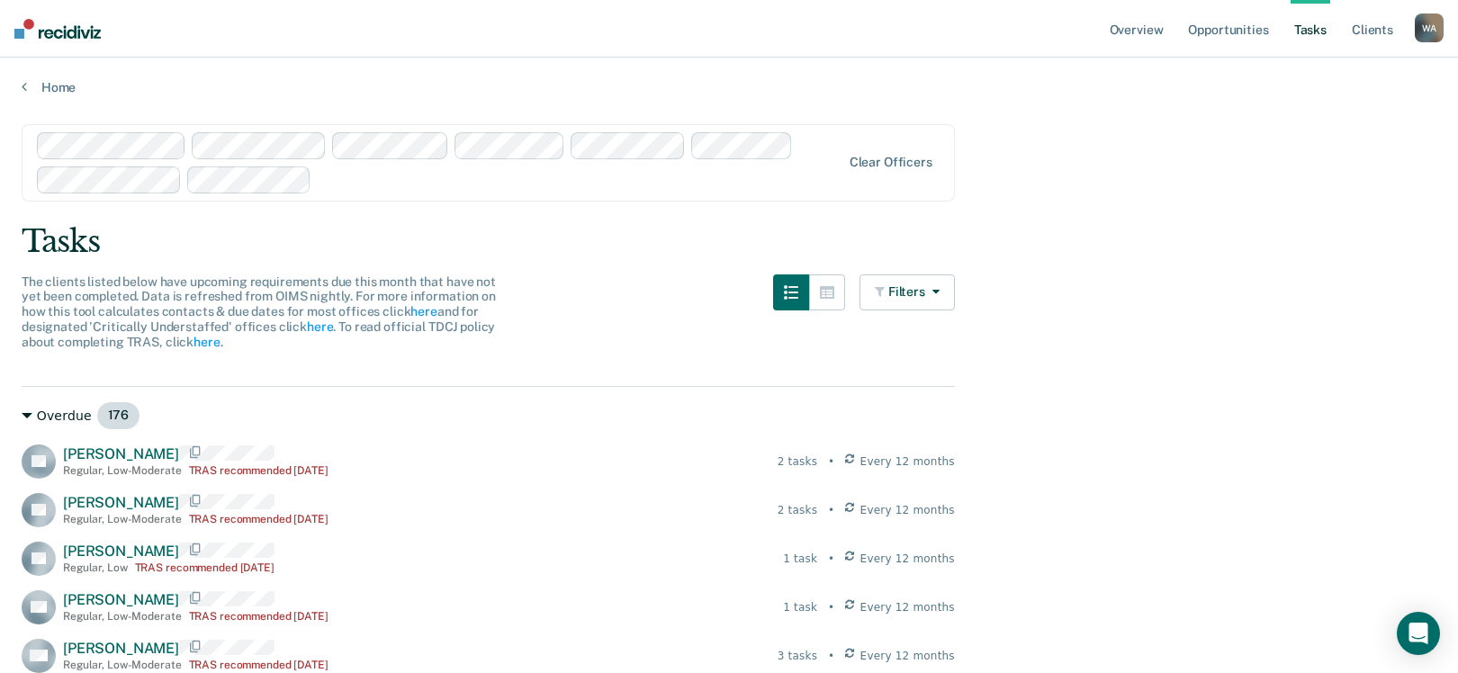
click at [303, 409] on div "Overdue 176" at bounding box center [488, 415] width 933 height 29
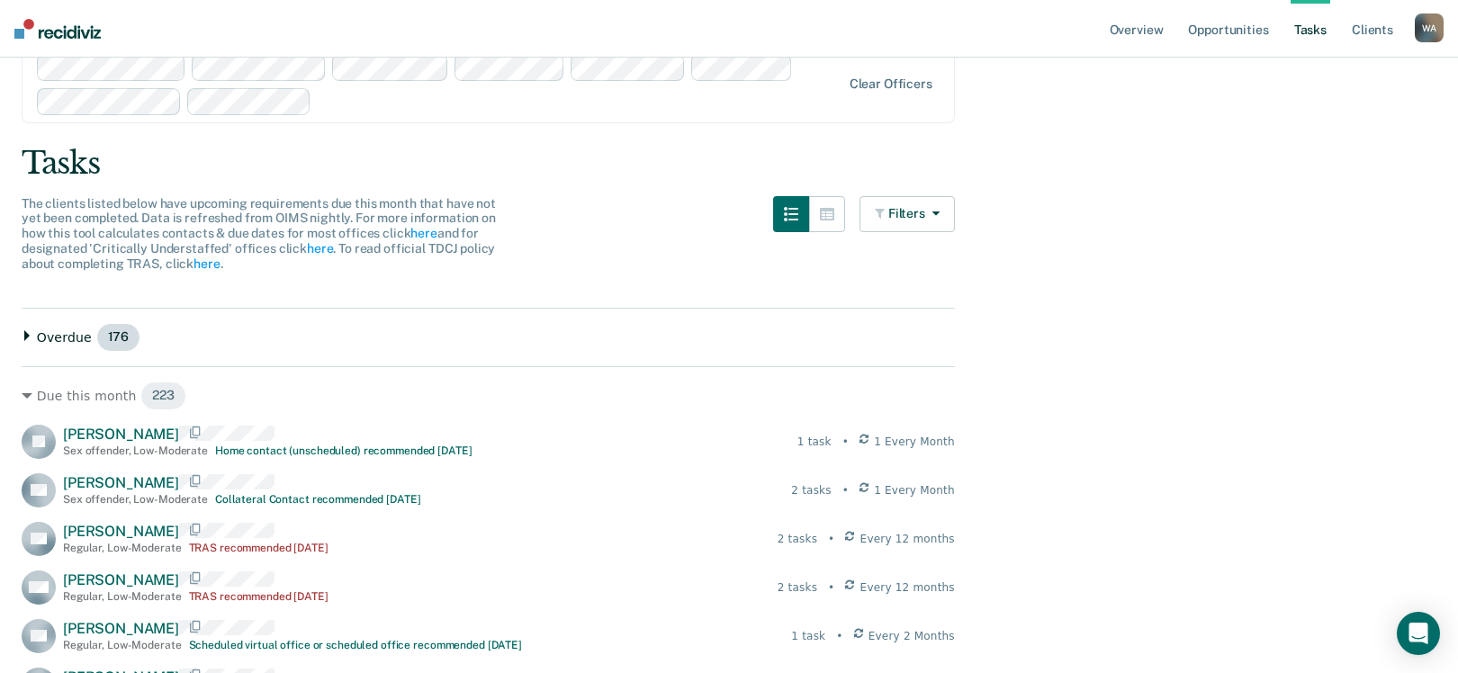
scroll to position [90, 0]
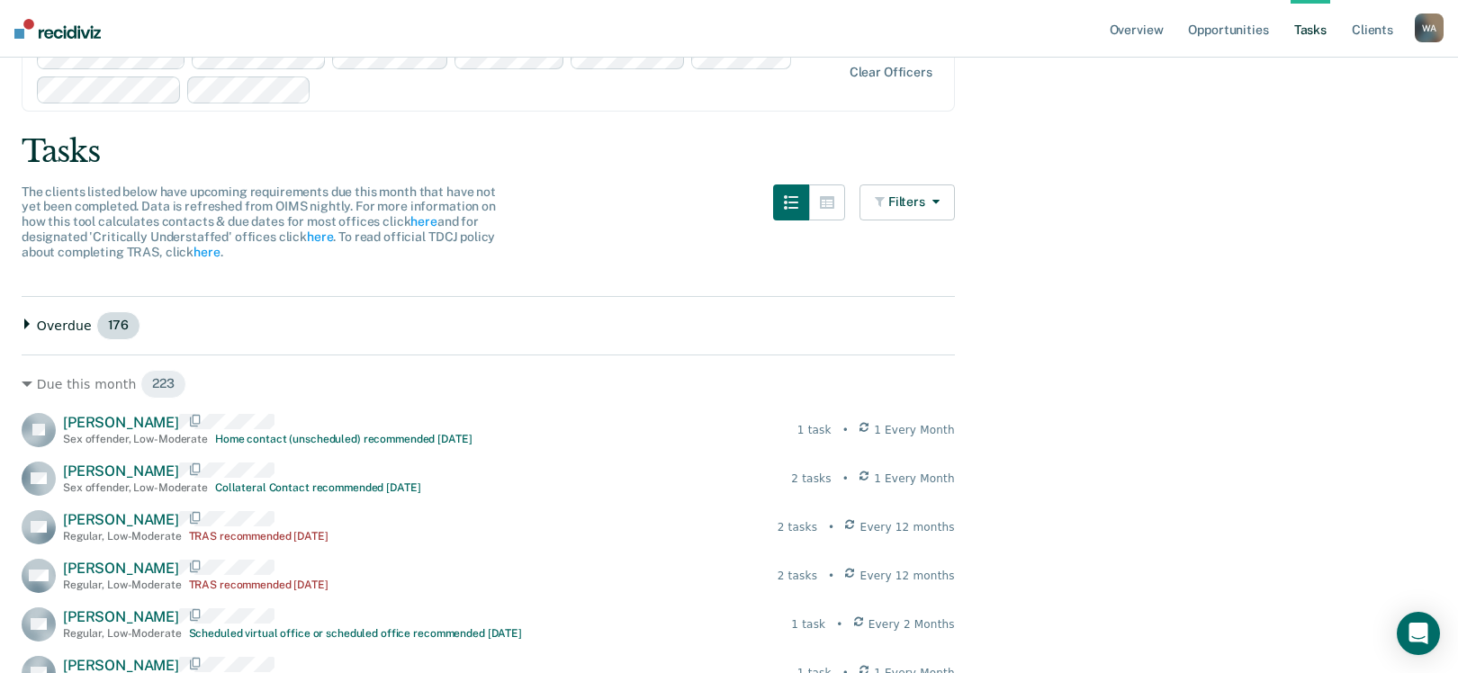
click at [26, 324] on icon at bounding box center [26, 324] width 5 height 11
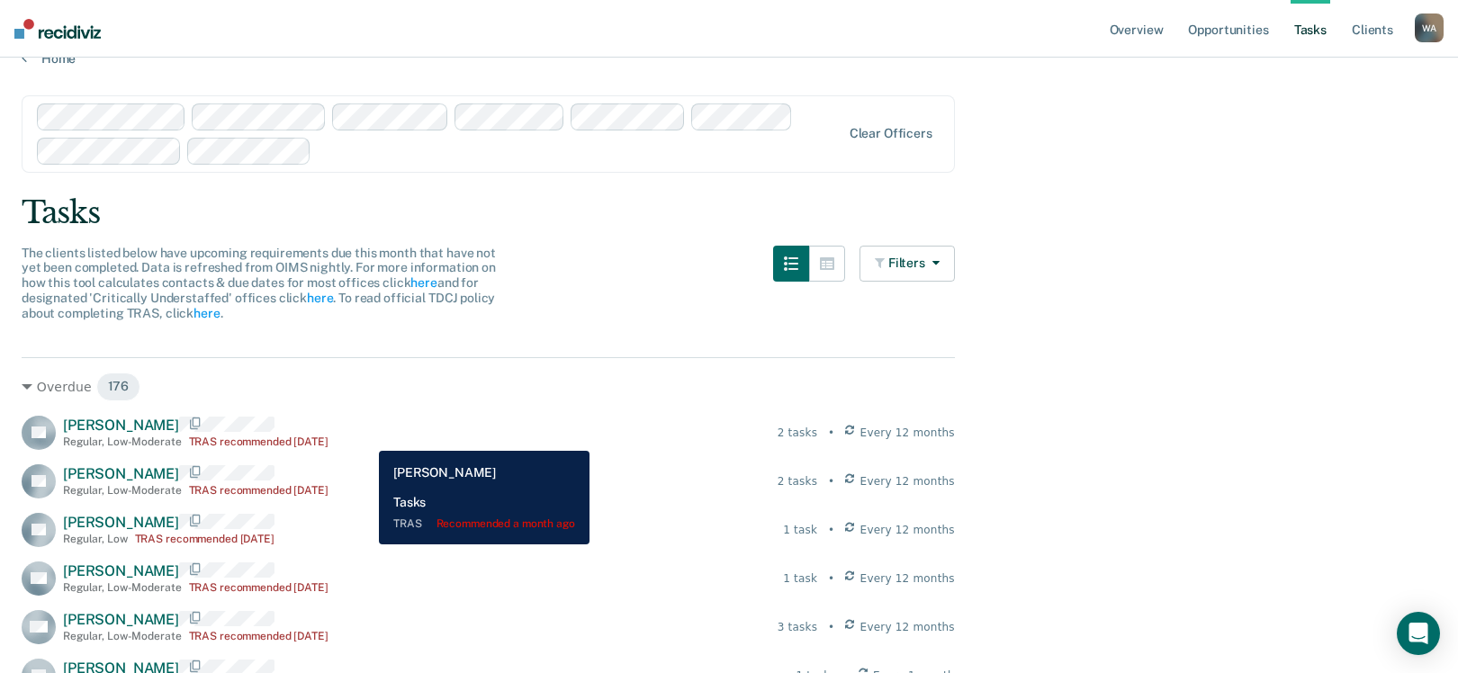
scroll to position [0, 0]
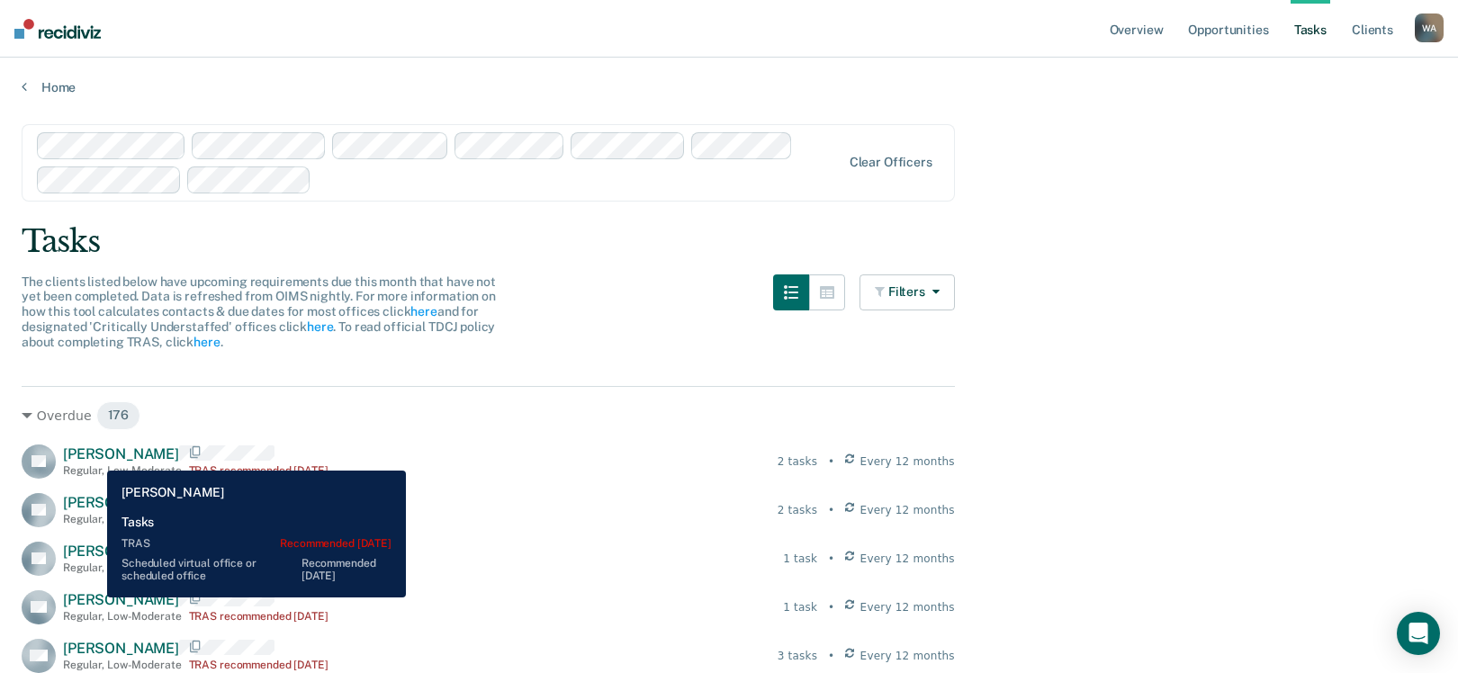
click at [93, 456] on span "[PERSON_NAME]" at bounding box center [121, 453] width 116 height 17
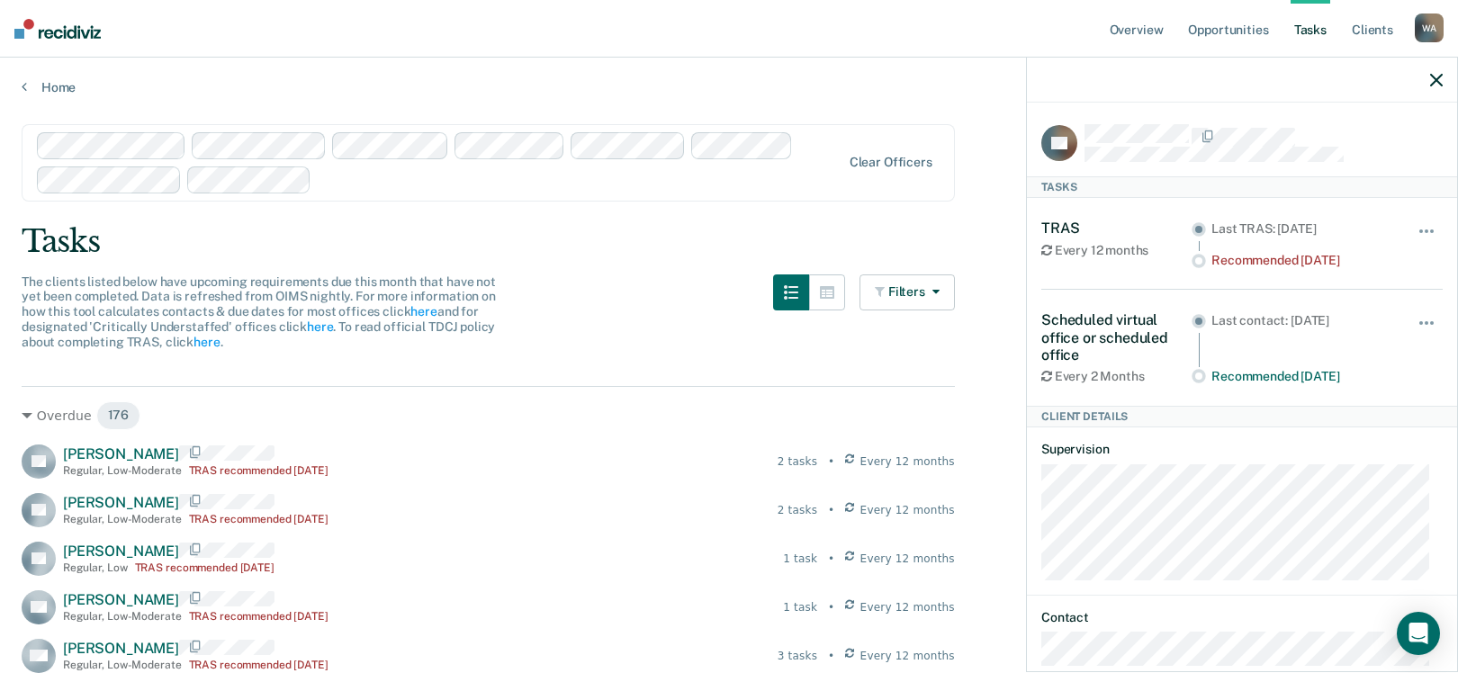
scroll to position [31, 0]
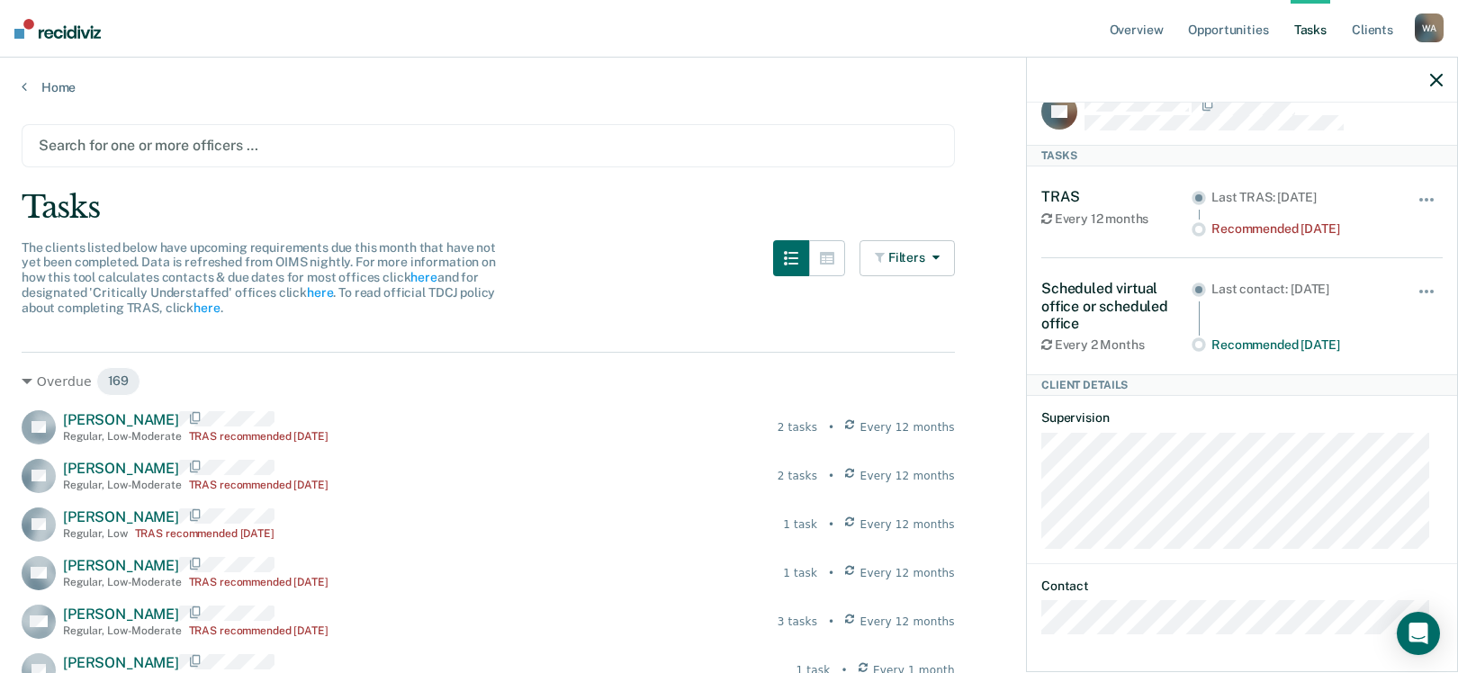
click at [308, 146] on div at bounding box center [488, 145] width 899 height 21
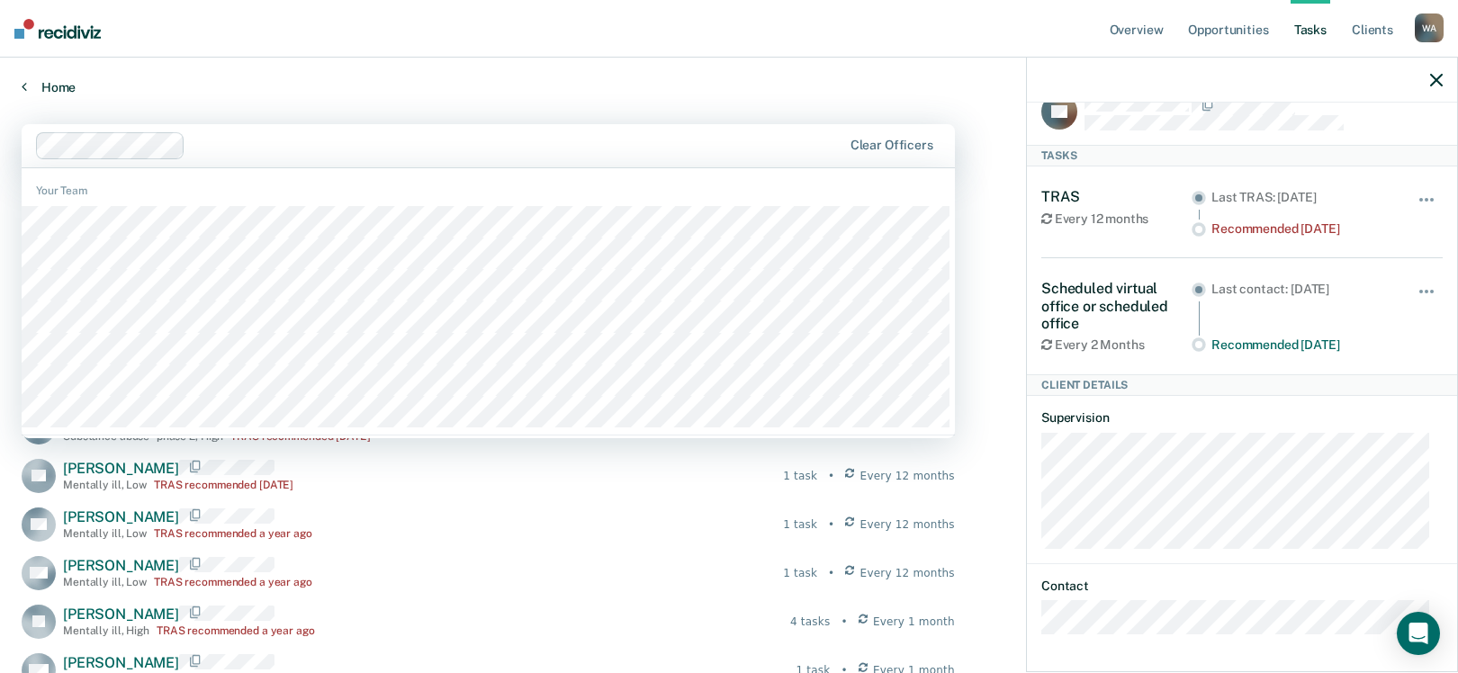
click at [329, 82] on link "Home" at bounding box center [729, 87] width 1415 height 16
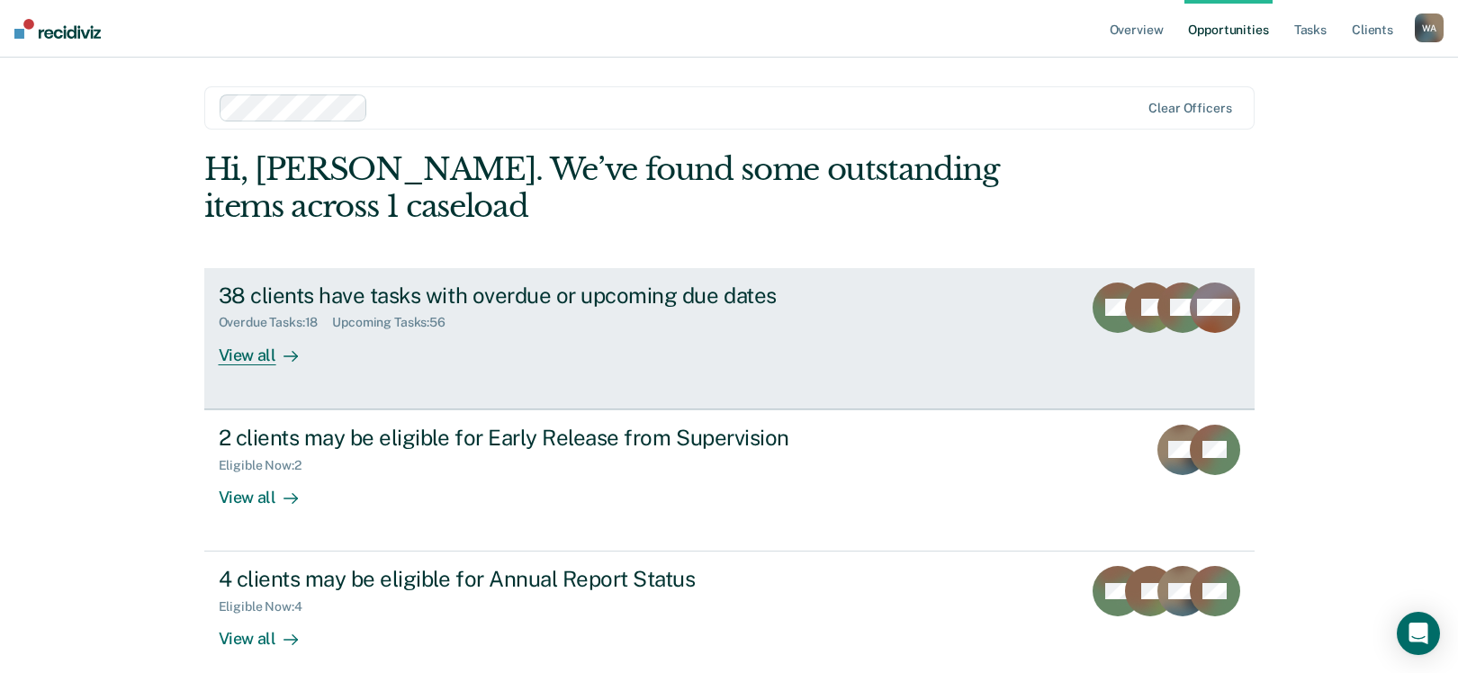
click at [257, 355] on div "View all" at bounding box center [269, 347] width 101 height 35
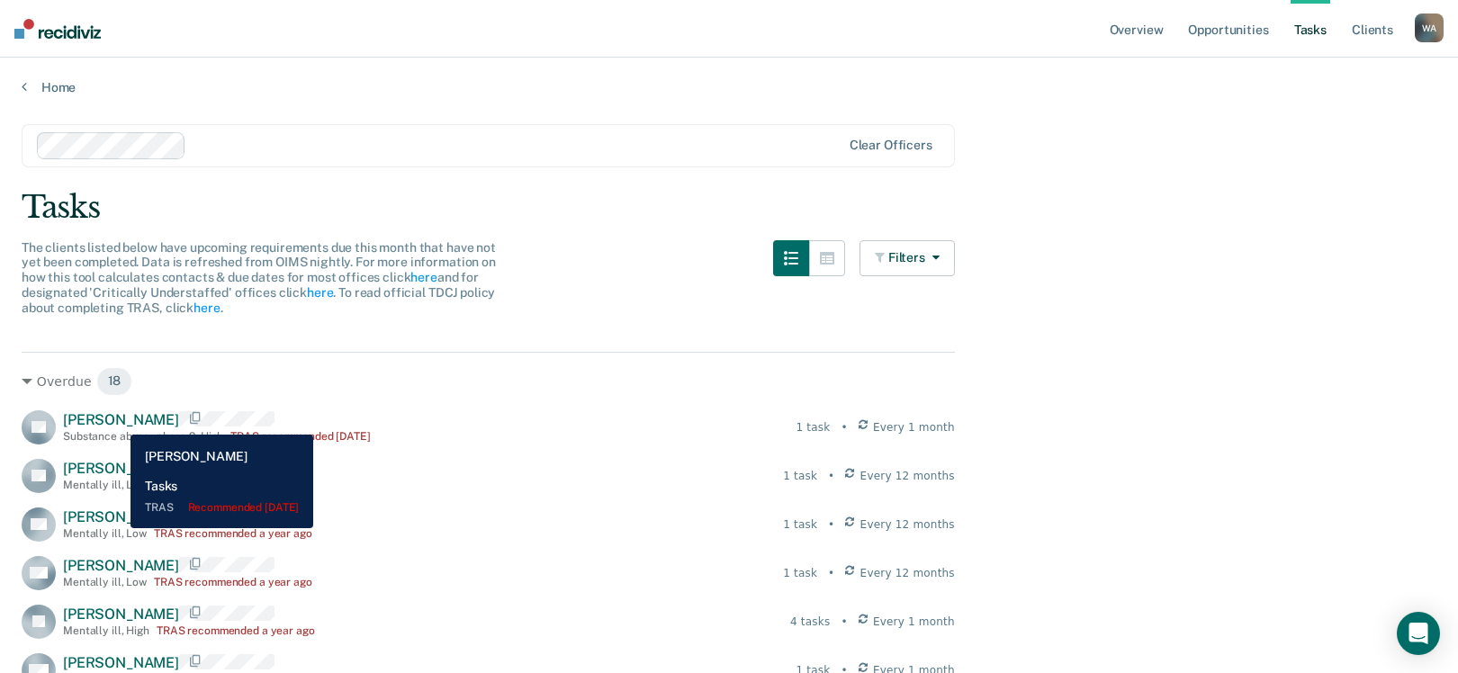
click at [117, 421] on span "[PERSON_NAME]" at bounding box center [121, 419] width 116 height 17
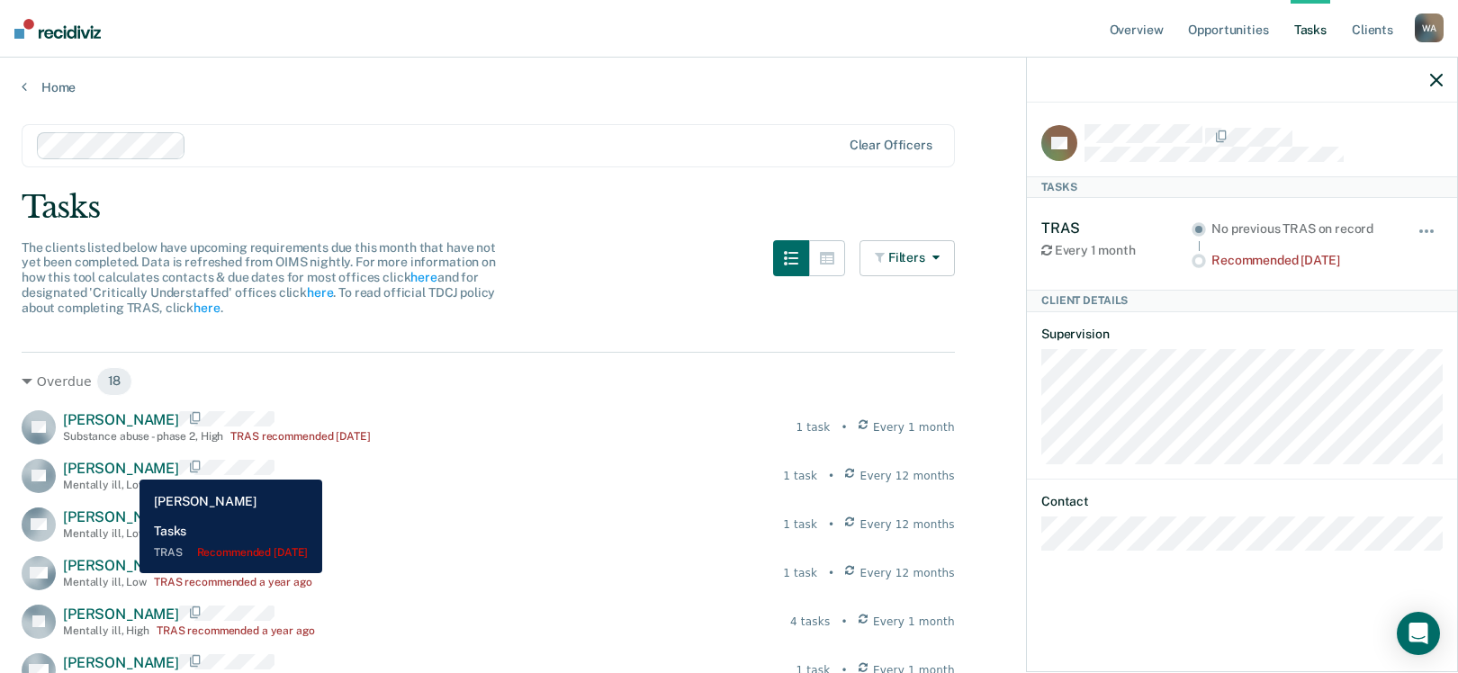
click at [125, 467] on span "[PERSON_NAME]" at bounding box center [121, 468] width 116 height 17
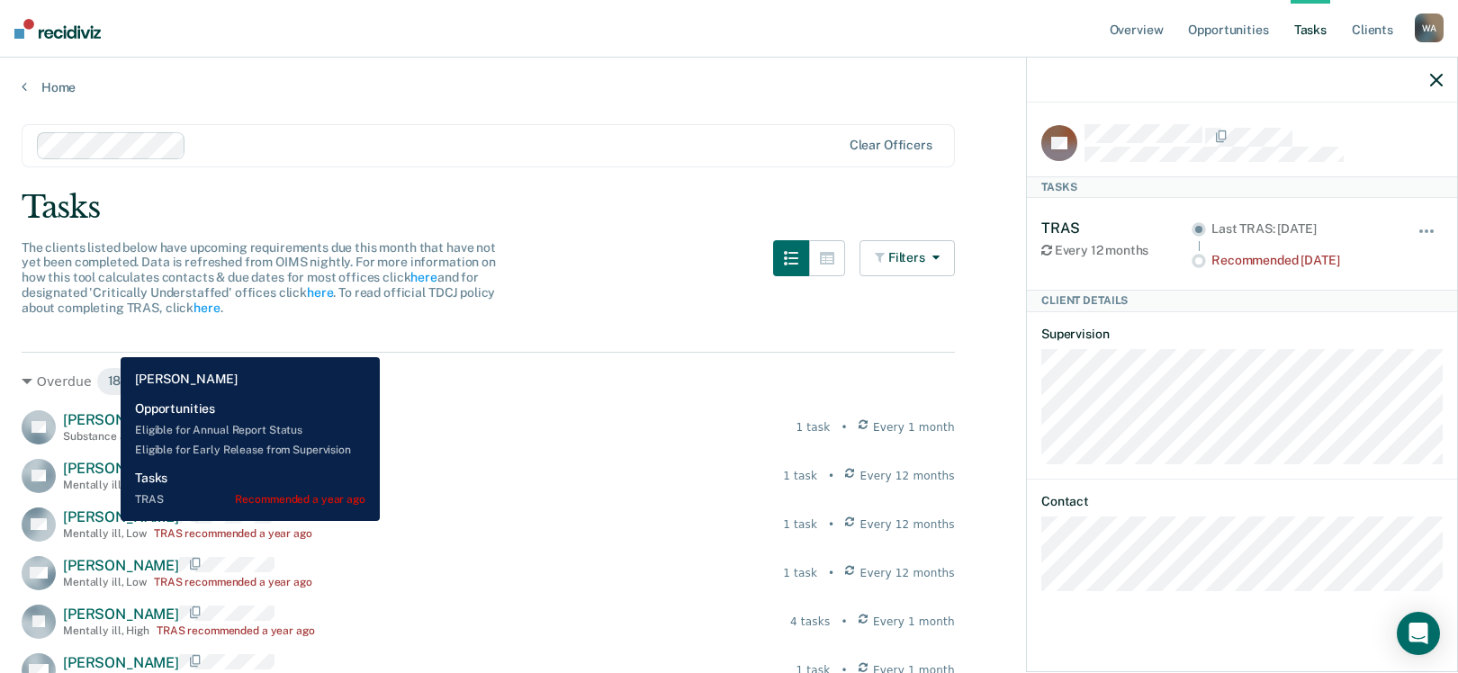
click at [107, 521] on span "[PERSON_NAME]" at bounding box center [121, 516] width 116 height 17
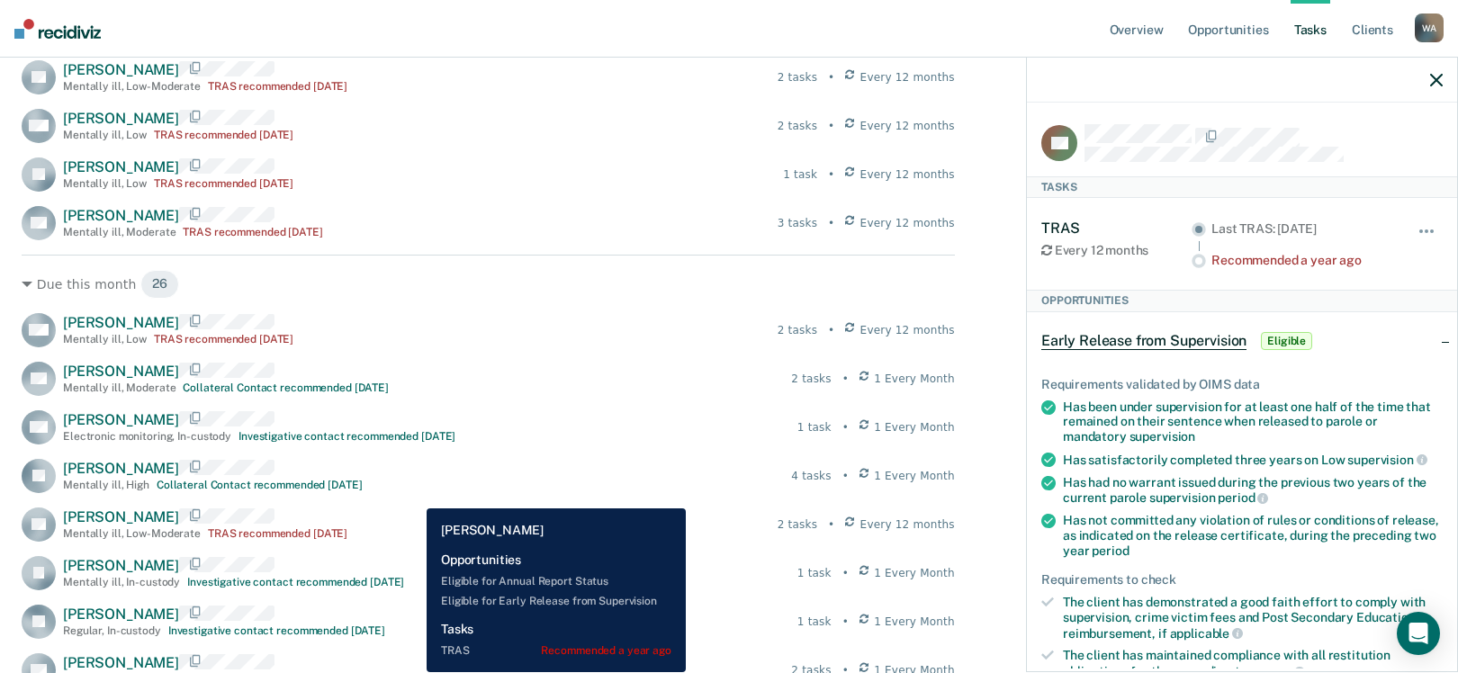
scroll to position [1080, 0]
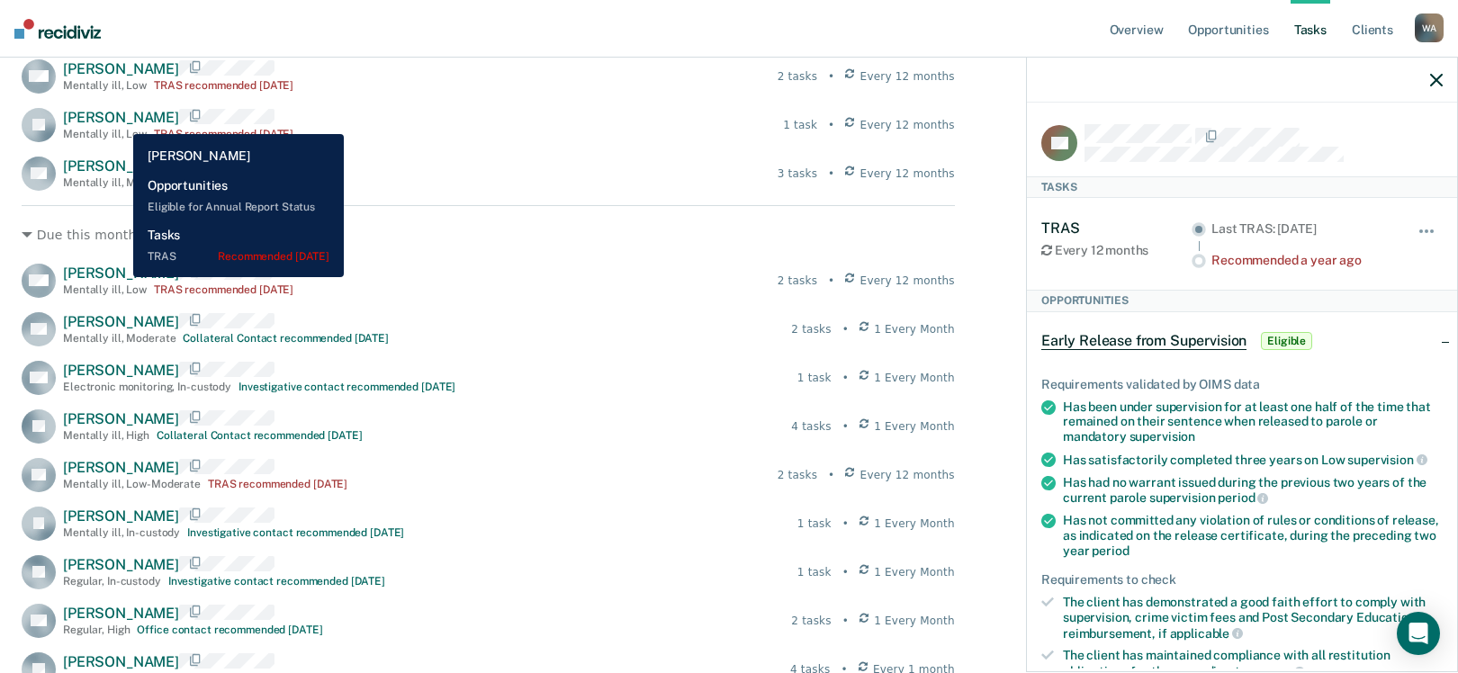
click at [120, 121] on span "[PERSON_NAME]" at bounding box center [121, 117] width 116 height 17
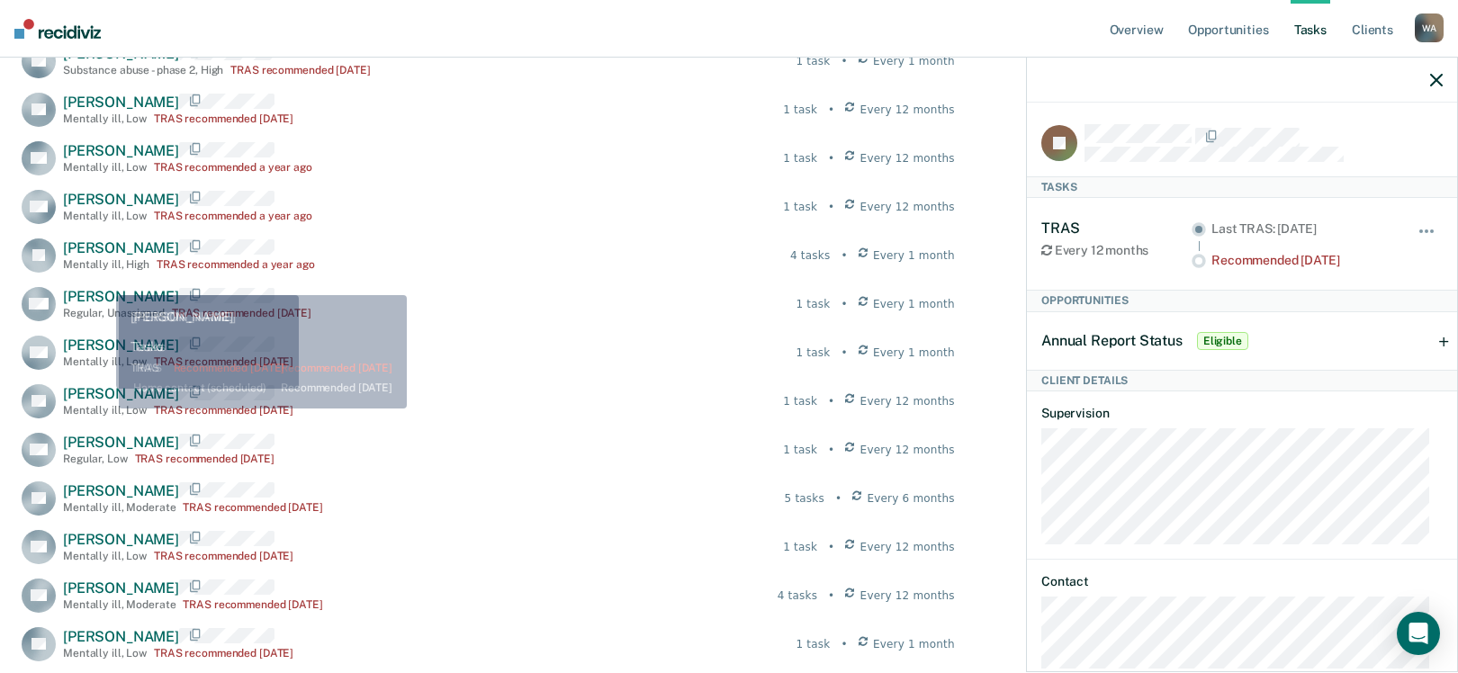
scroll to position [90, 0]
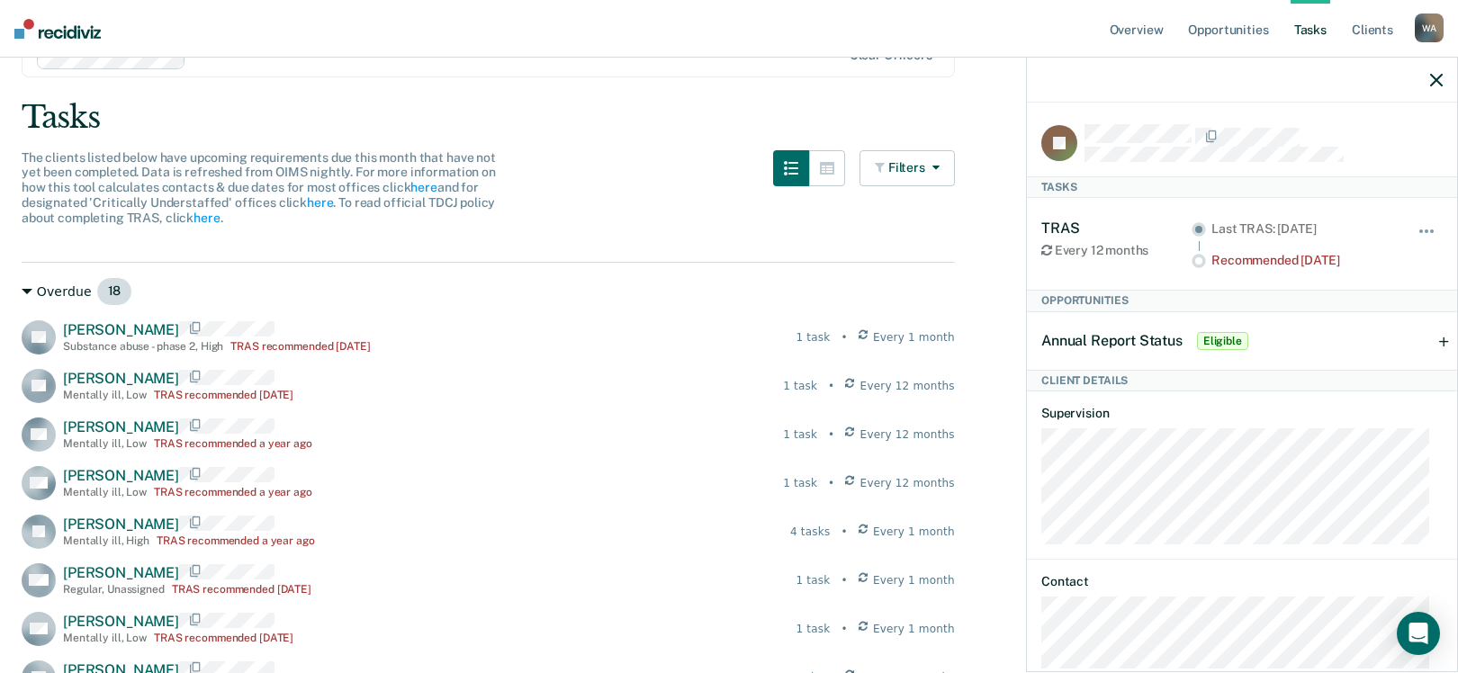
click at [28, 291] on icon at bounding box center [27, 291] width 11 height 5
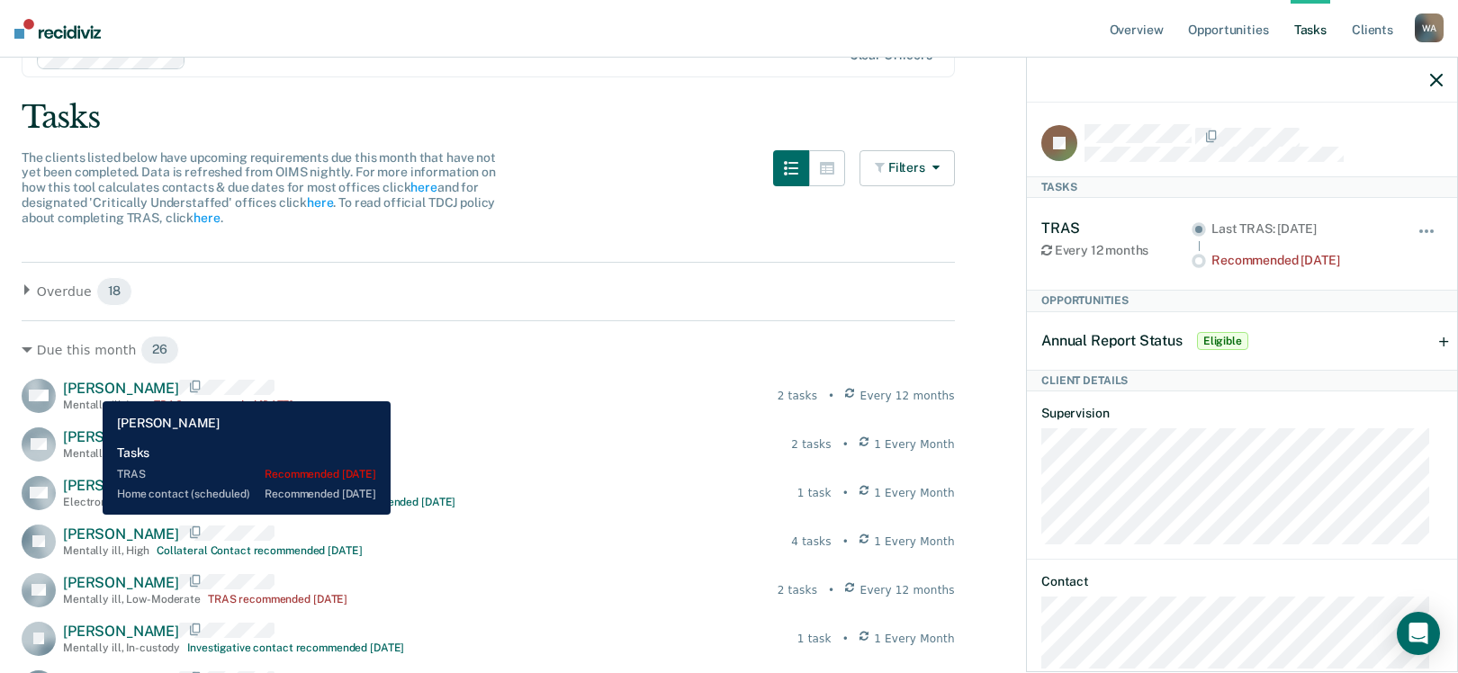
click at [89, 388] on span "[PERSON_NAME]" at bounding box center [121, 388] width 116 height 17
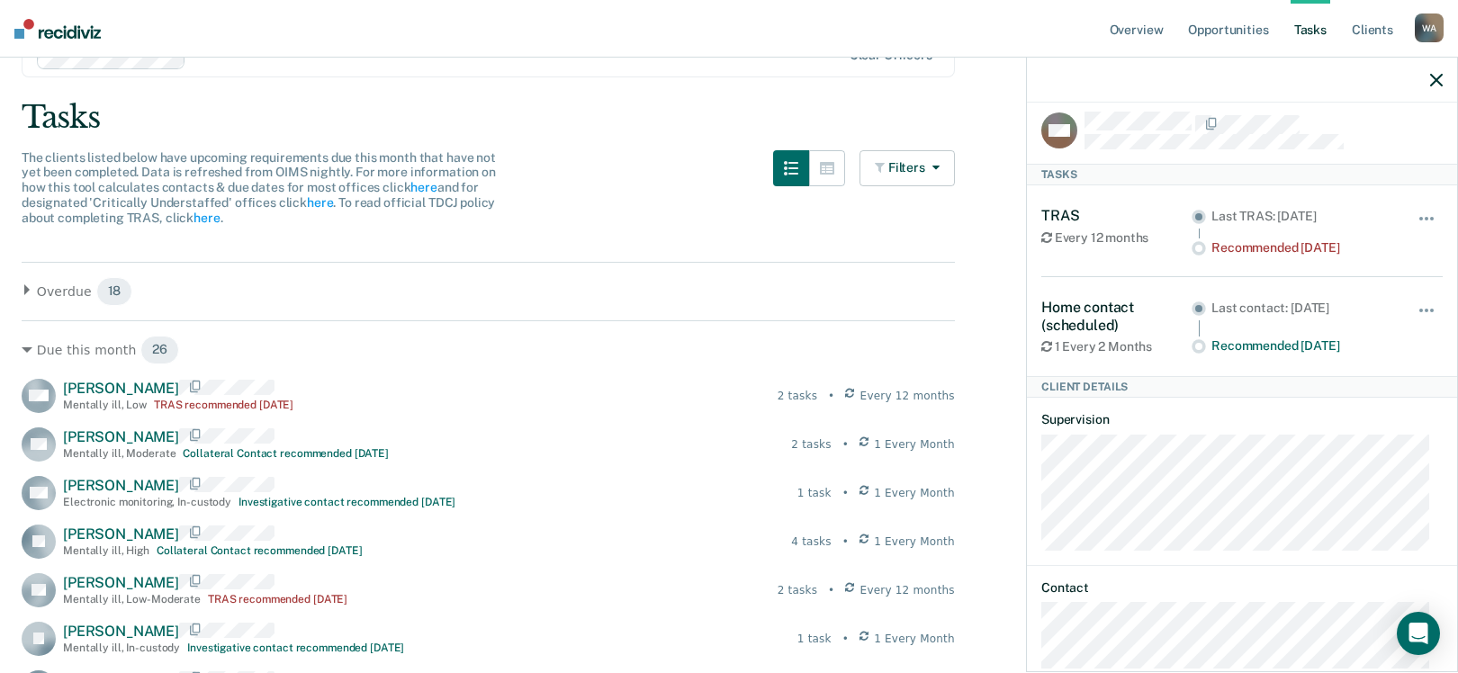
scroll to position [0, 0]
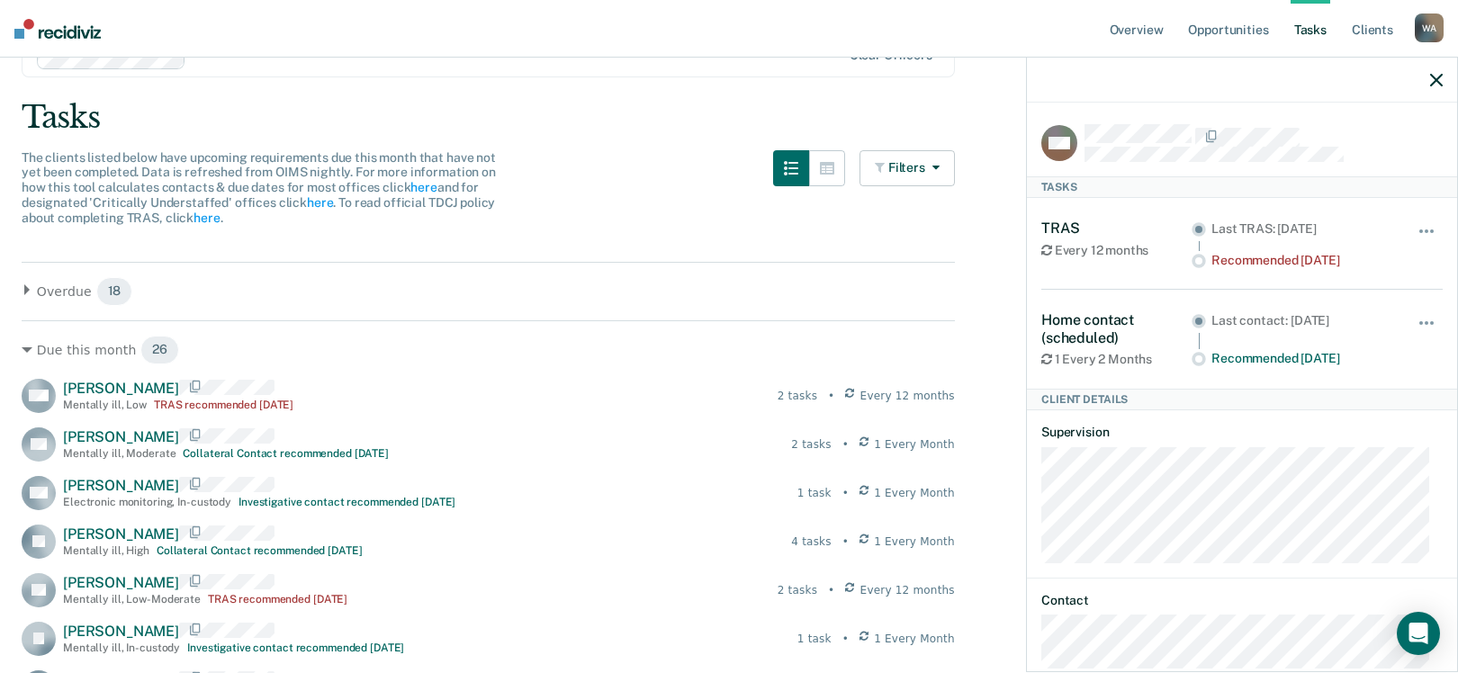
click at [1096, 331] on div "Home contact (scheduled)" at bounding box center [1116, 328] width 150 height 34
click at [1415, 322] on button "button" at bounding box center [1427, 332] width 31 height 29
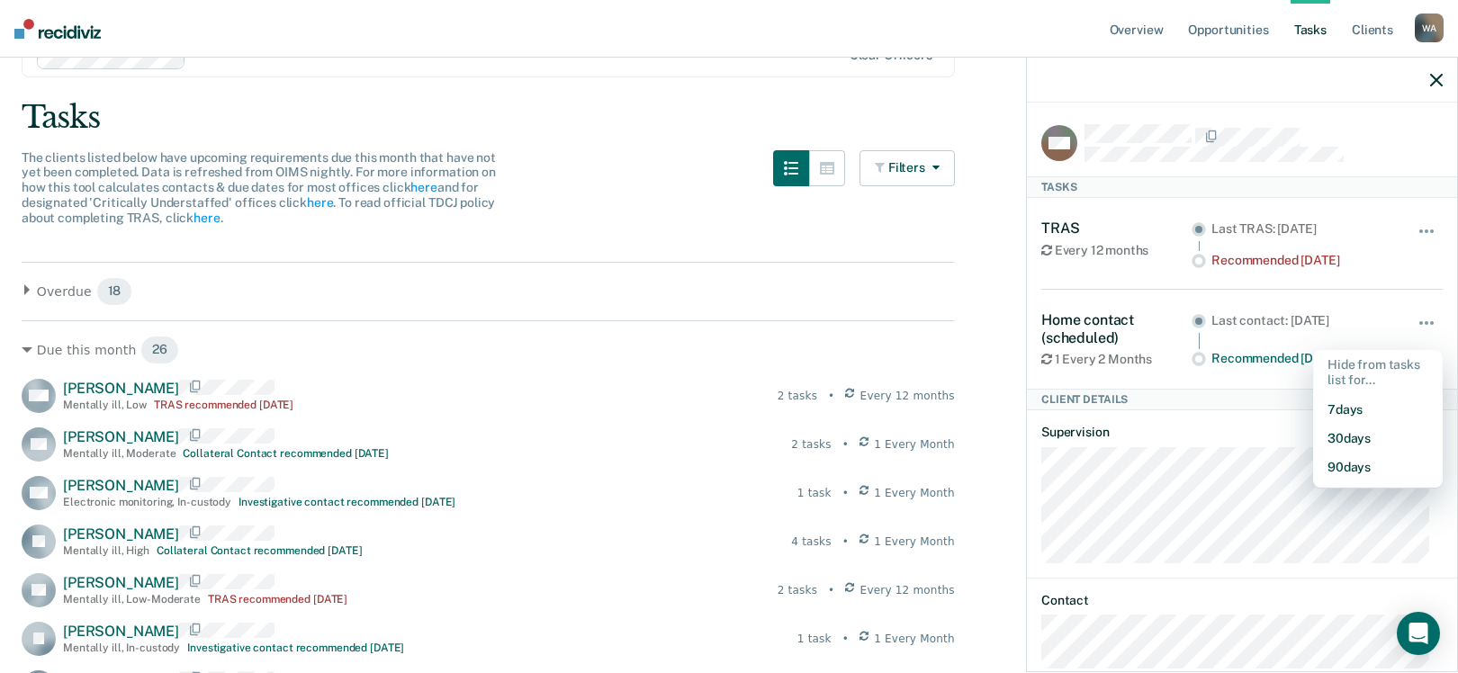
click at [1370, 296] on div "Home contact (scheduled) 1 Every 2 Months Last contact: [DATE] Recommended [DAT…" at bounding box center [1241, 339] width 401 height 98
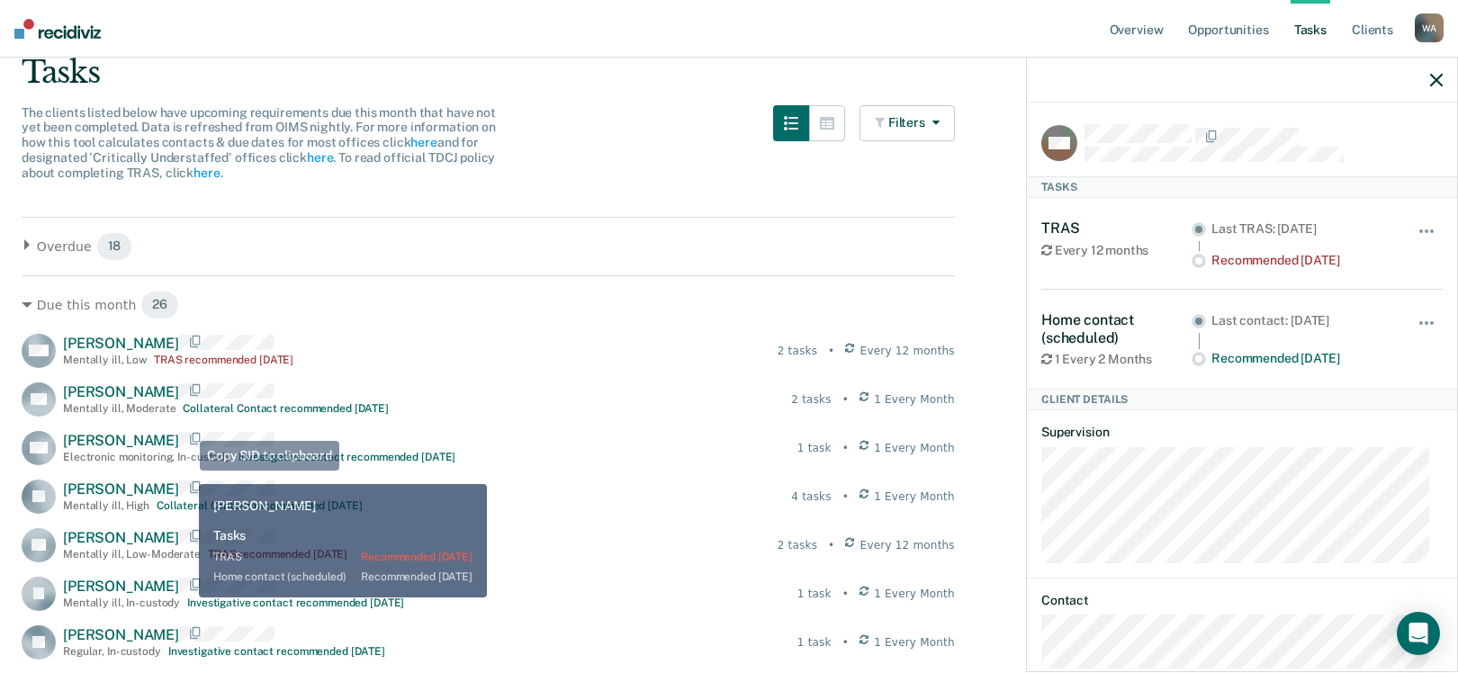
scroll to position [180, 0]
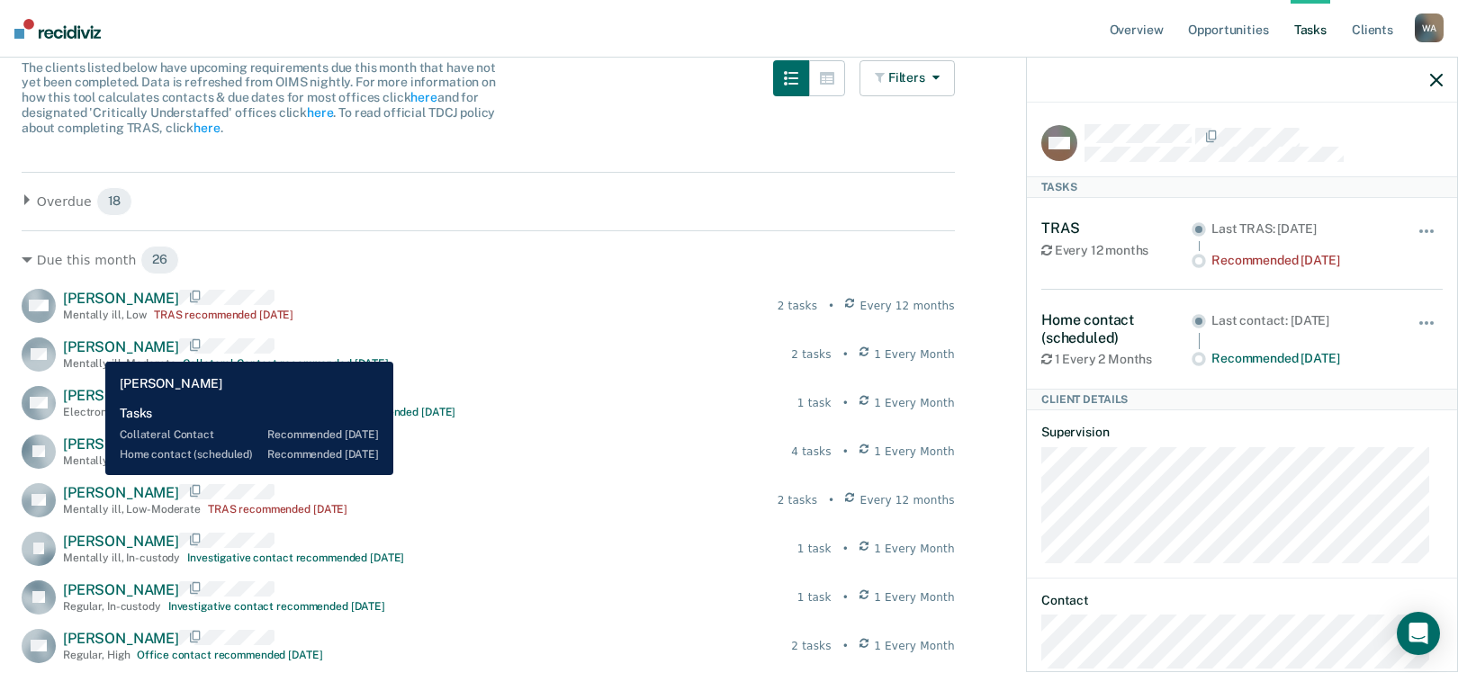
click at [92, 348] on span "[PERSON_NAME]" at bounding box center [121, 346] width 116 height 17
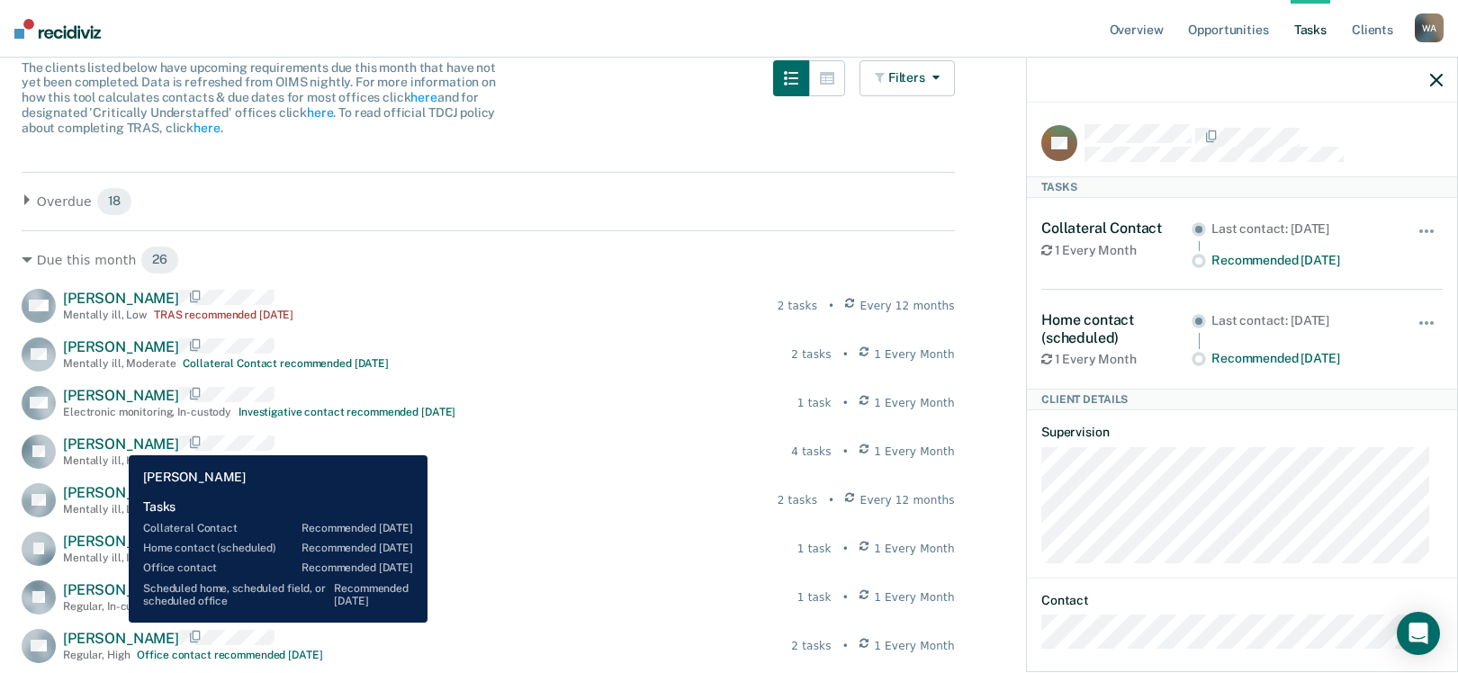
click at [115, 442] on span "[PERSON_NAME]" at bounding box center [121, 444] width 116 height 17
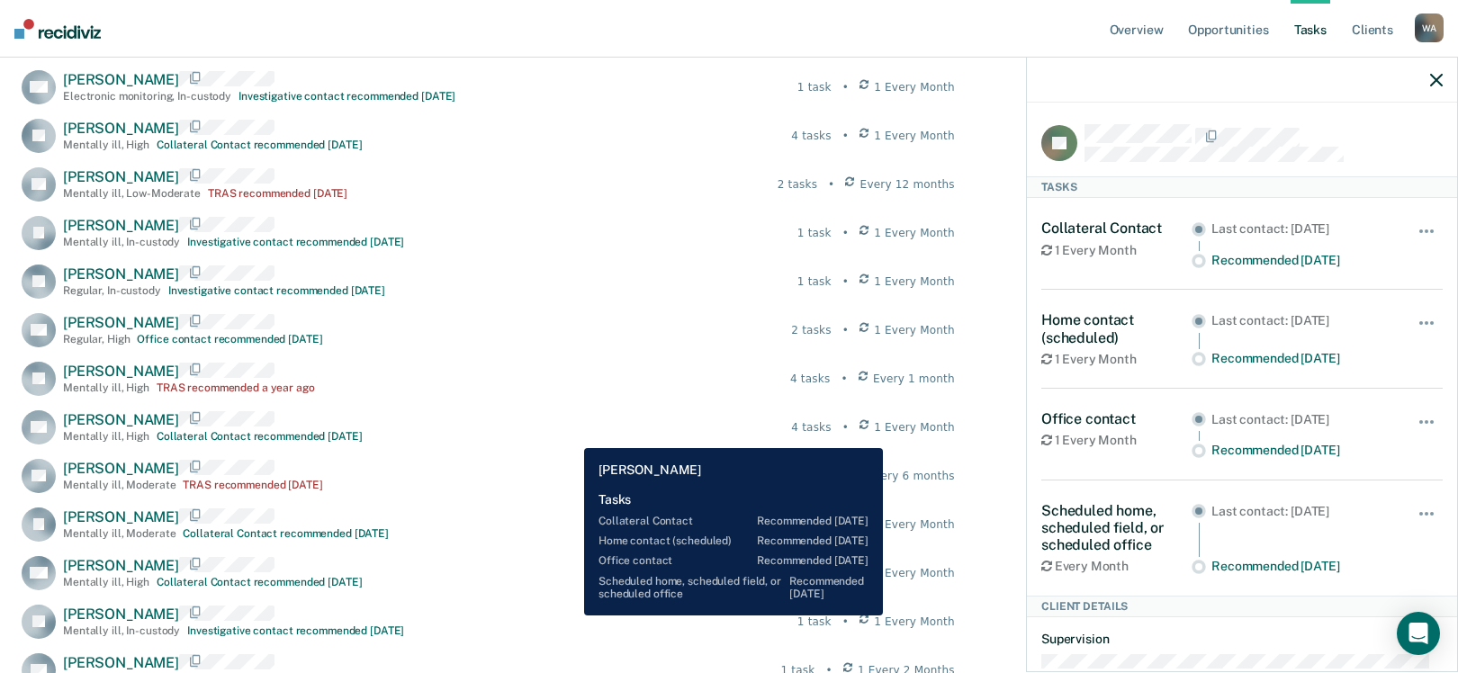
scroll to position [540, 0]
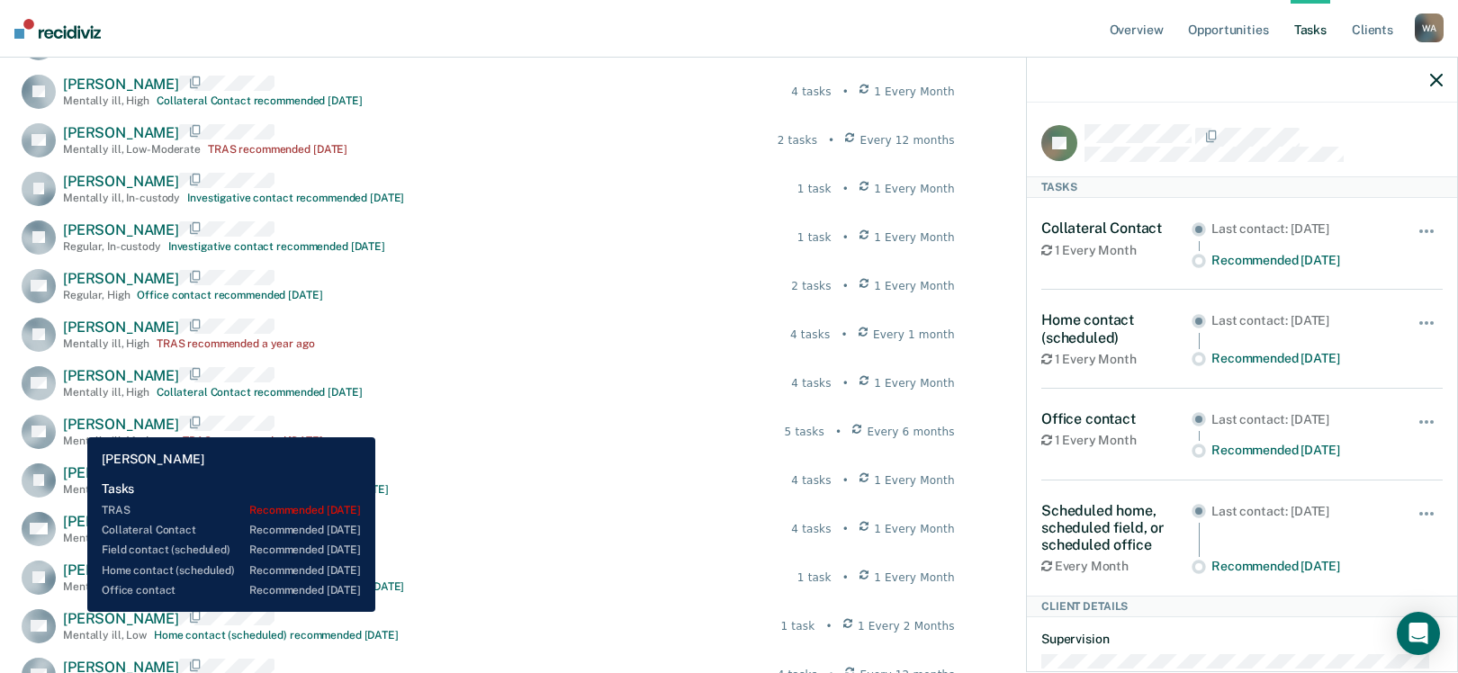
click at [74, 424] on span "[PERSON_NAME]" at bounding box center [121, 424] width 116 height 17
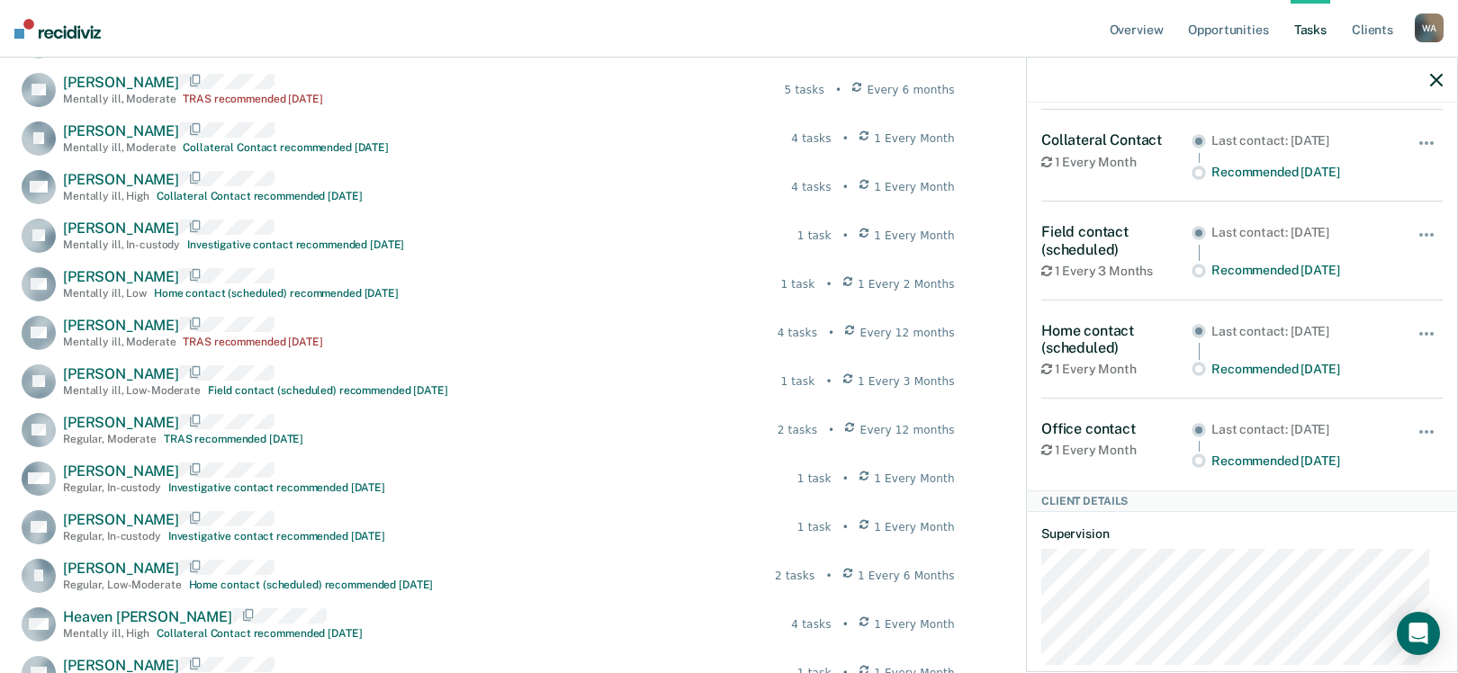
scroll to position [900, 0]
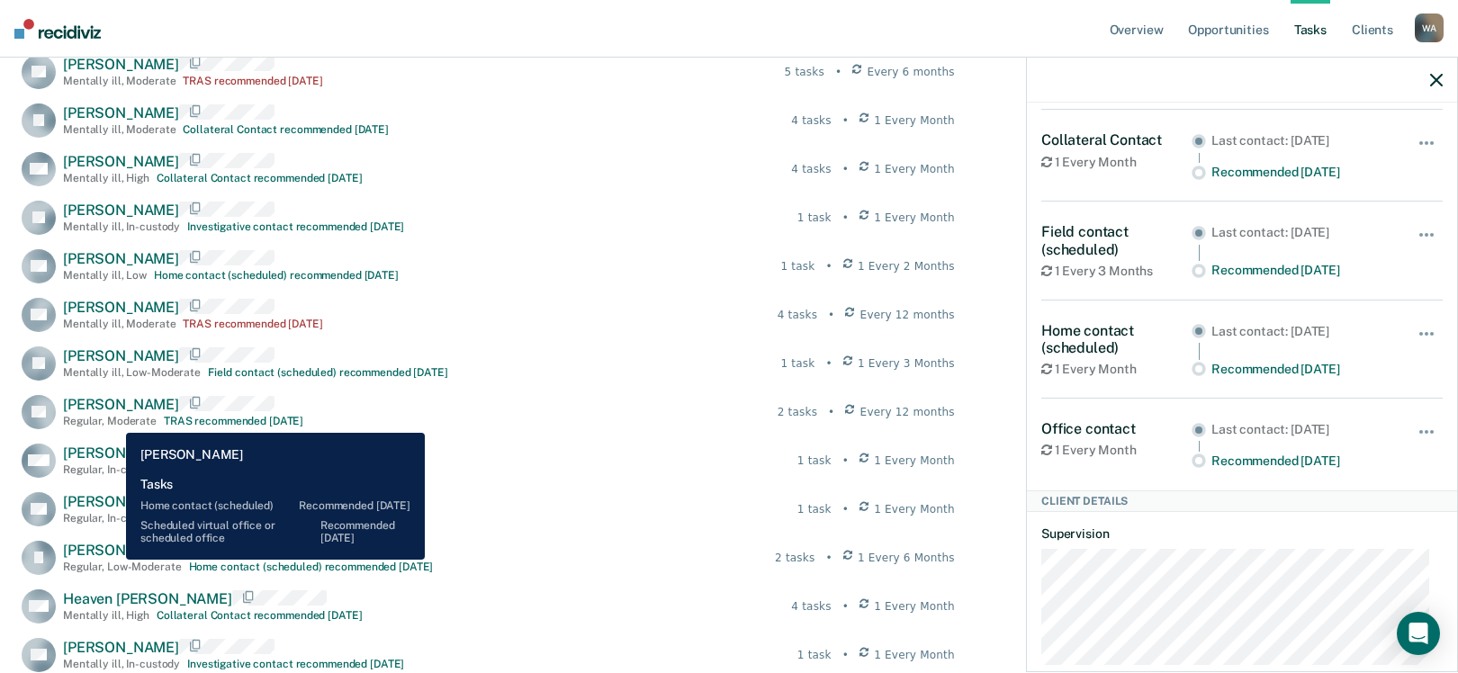
click at [112, 559] on span "[PERSON_NAME]" at bounding box center [121, 550] width 116 height 17
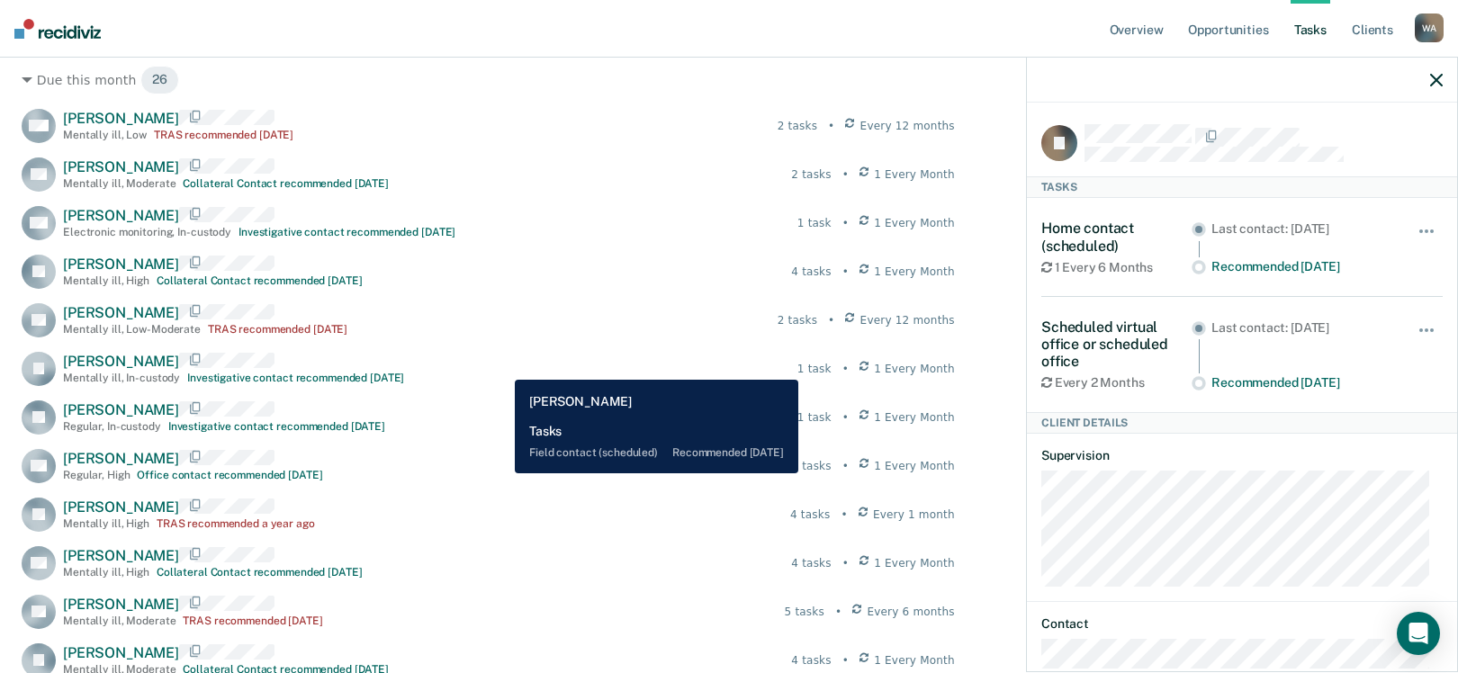
scroll to position [0, 0]
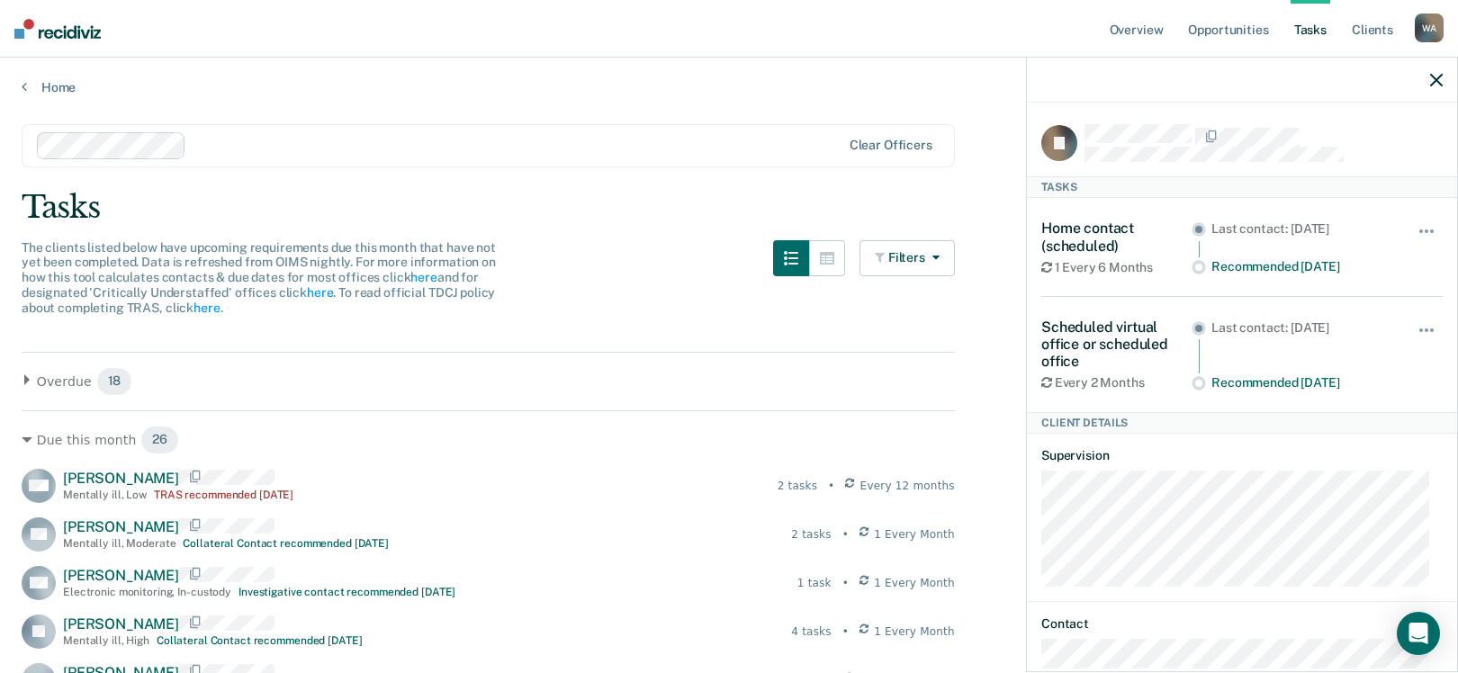
click at [1128, 27] on link "Overview" at bounding box center [1136, 29] width 61 height 58
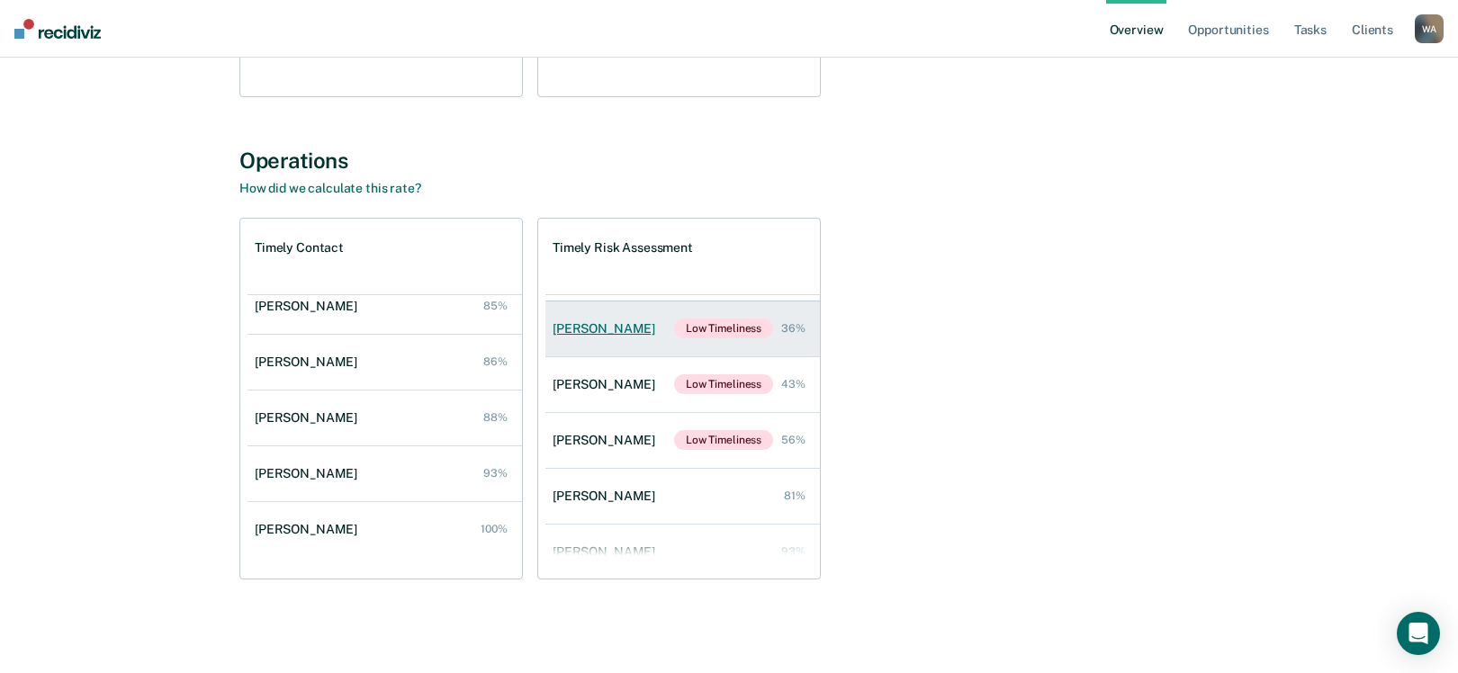
scroll to position [129, 0]
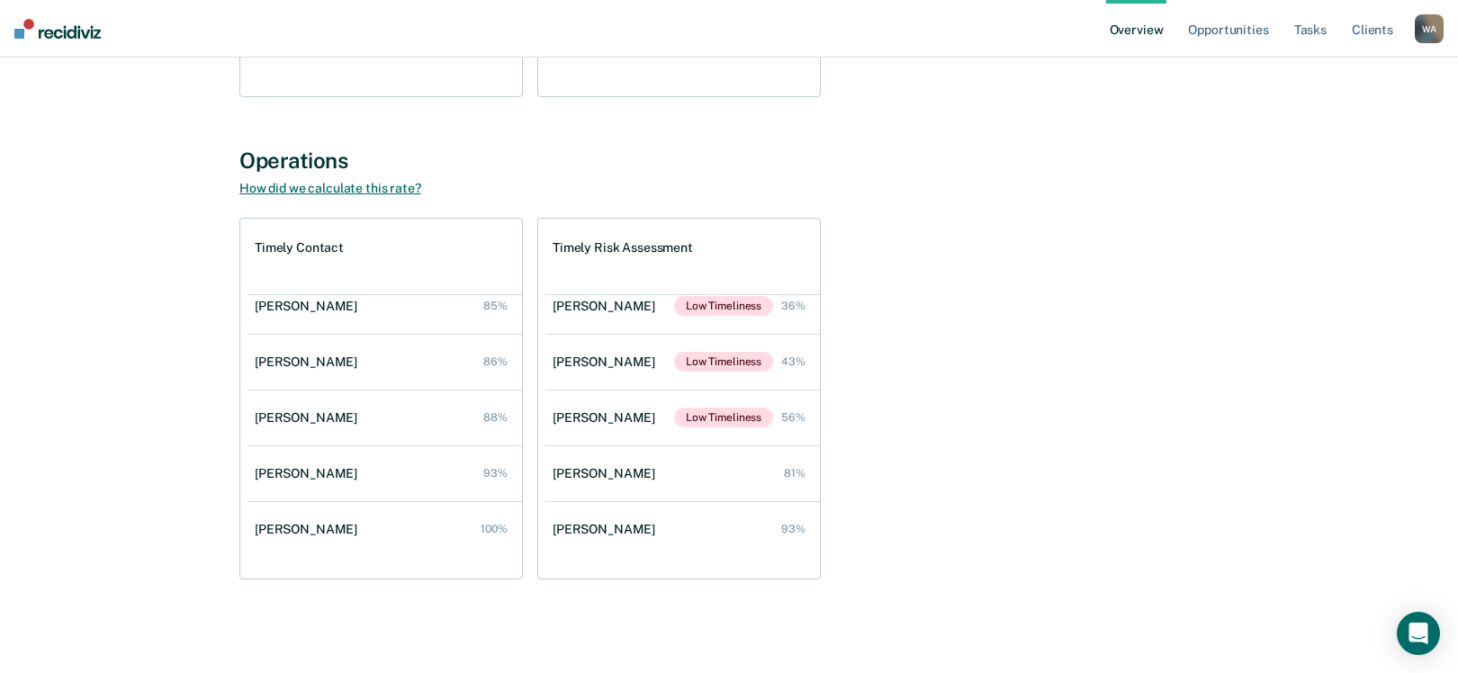
click at [366, 189] on link "How did we calculate this rate?" at bounding box center [330, 188] width 182 height 14
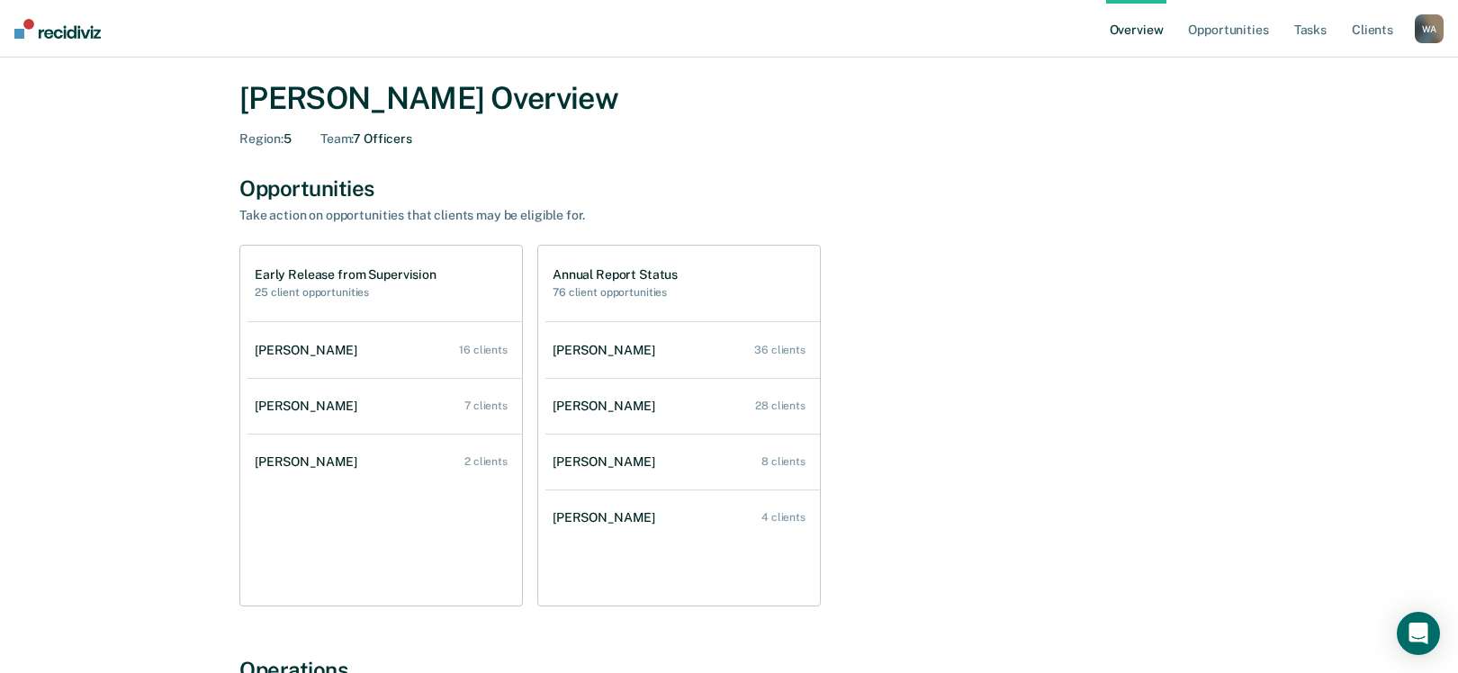
scroll to position [0, 0]
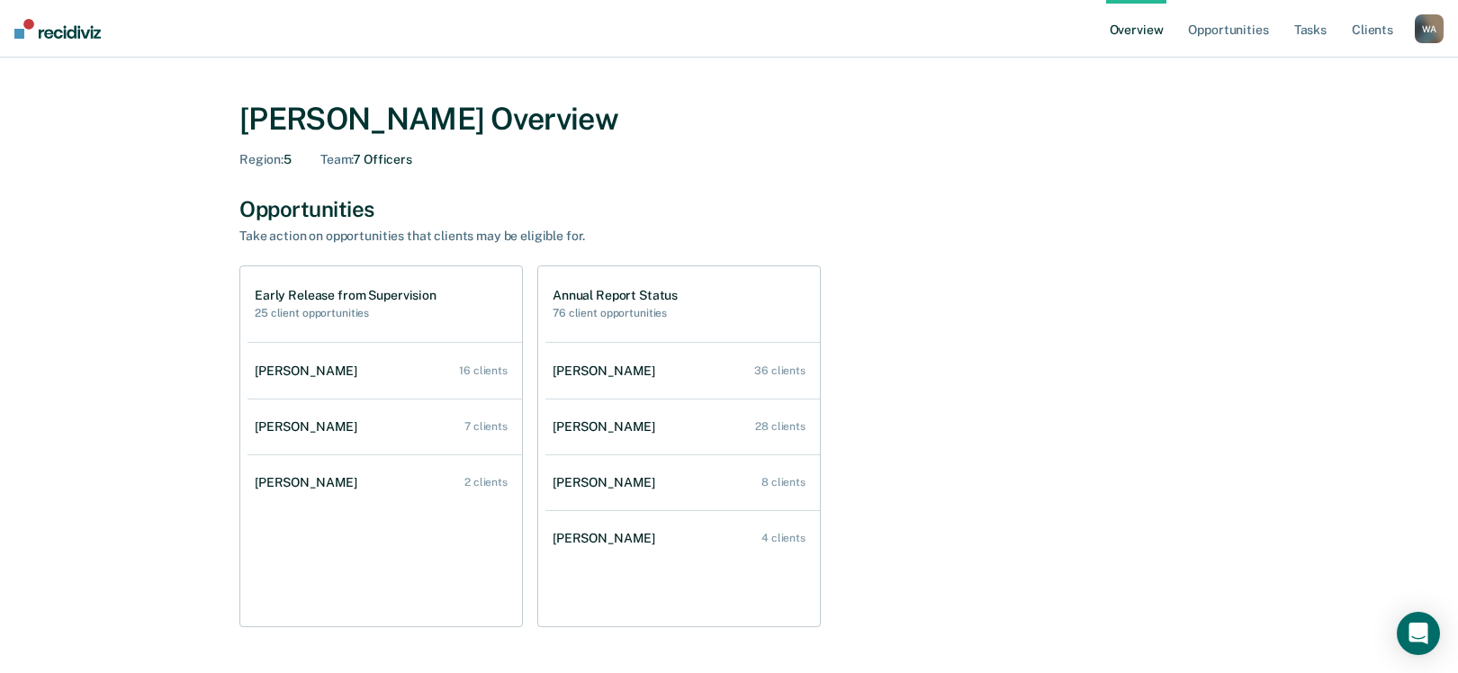
click at [117, 299] on div "[PERSON_NAME] Overview Region : 5 Team : 7 Officers Opportunities Take action o…" at bounding box center [729, 612] width 1415 height 1066
click at [166, 440] on div "[PERSON_NAME] Overview Region : 5 Team : 7 Officers Opportunities Take action o…" at bounding box center [729, 612] width 1415 height 1066
